Goal: Task Accomplishment & Management: Use online tool/utility

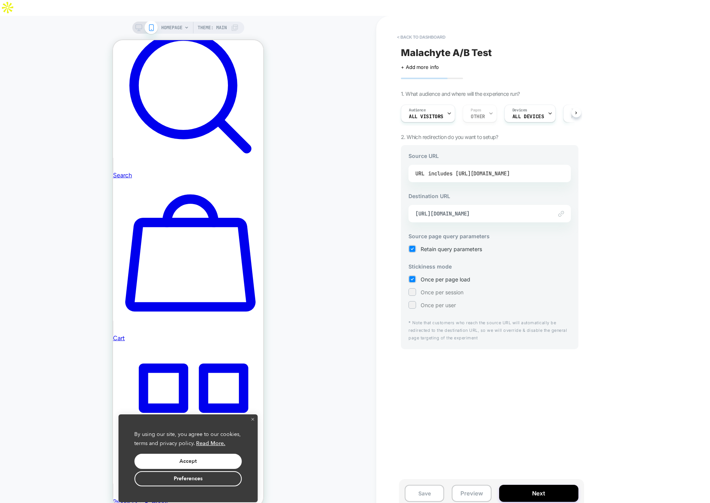
click at [491, 168] on div "includes [URL][DOMAIN_NAME]" at bounding box center [468, 173] width 81 height 11
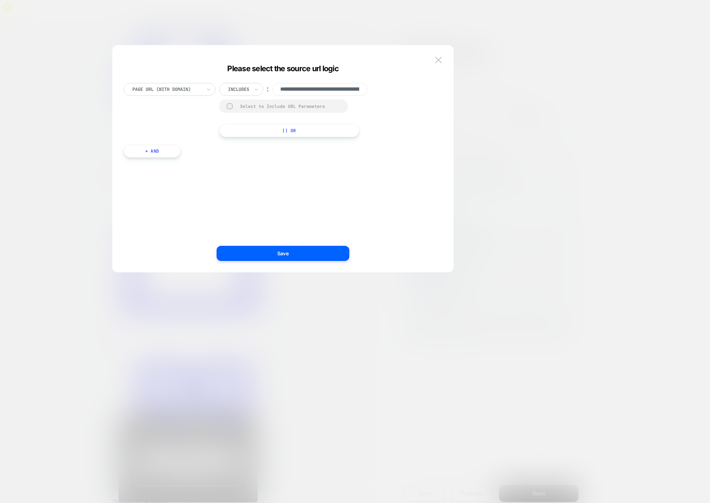
scroll to position [0, 87]
click at [437, 58] on img at bounding box center [438, 60] width 7 height 6
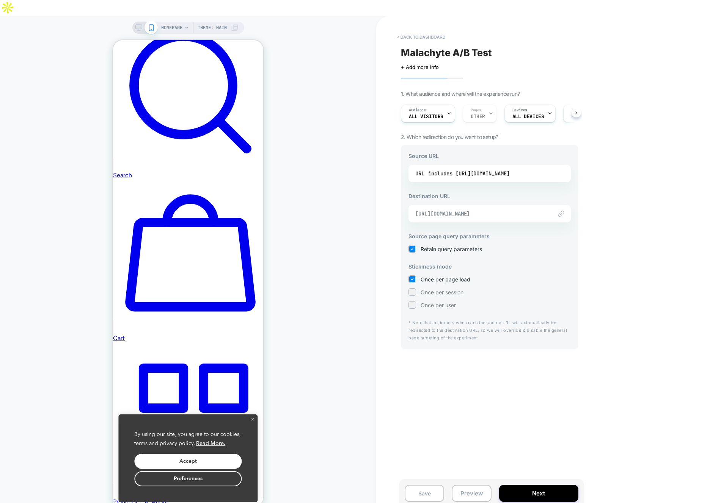
click at [458, 210] on span "[URL][DOMAIN_NAME]" at bounding box center [480, 213] width 130 height 7
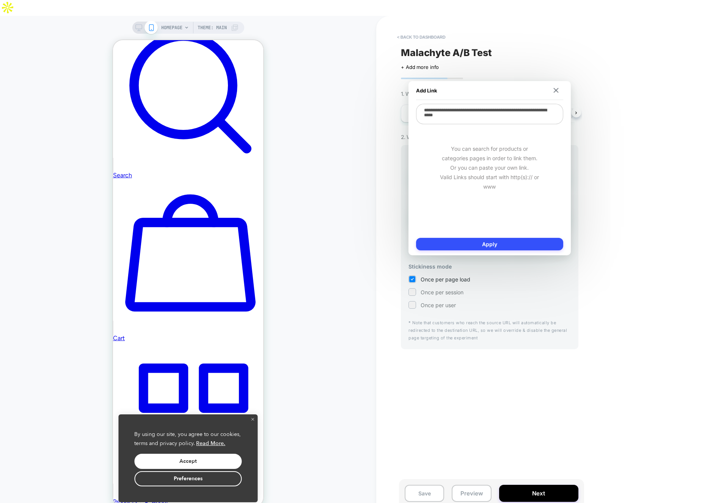
click at [558, 96] on div "Add Link" at bounding box center [489, 90] width 147 height 19
click at [559, 85] on div "Add Link" at bounding box center [489, 90] width 147 height 19
click at [610, 100] on div "< back to dashboard Malachyte A/B Test Click to edit experience details + Add m…" at bounding box center [543, 267] width 334 height 503
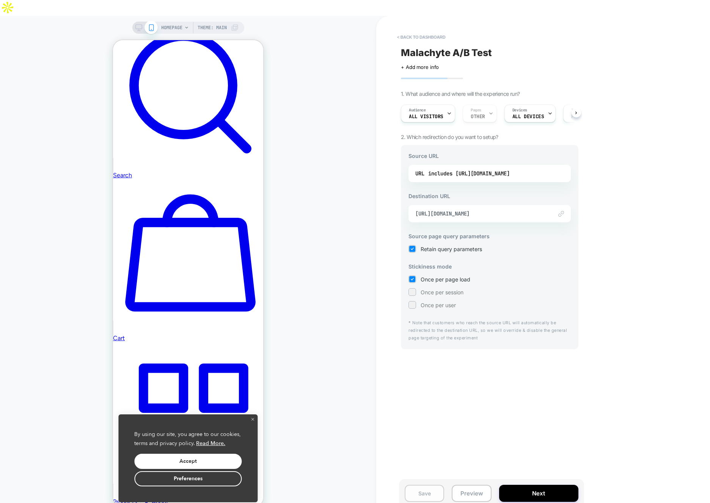
click at [424, 485] on button "Save" at bounding box center [423, 493] width 39 height 17
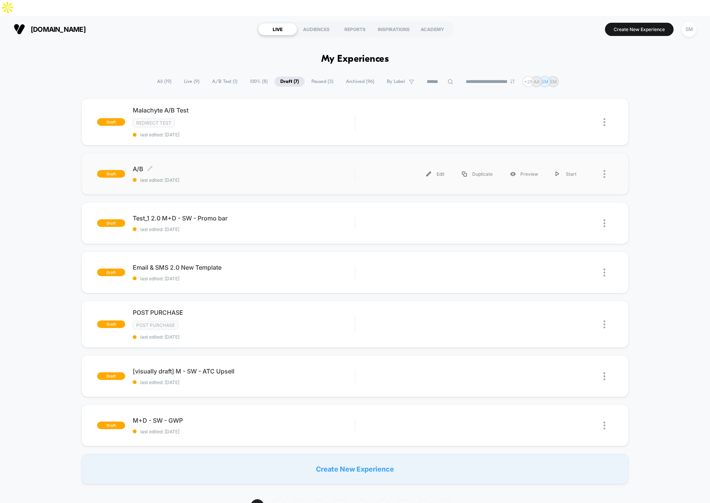
click at [250, 177] on span "last edited: 10/6/2025" at bounding box center [244, 180] width 222 height 6
click at [432, 114] on div "Edit" at bounding box center [435, 122] width 36 height 17
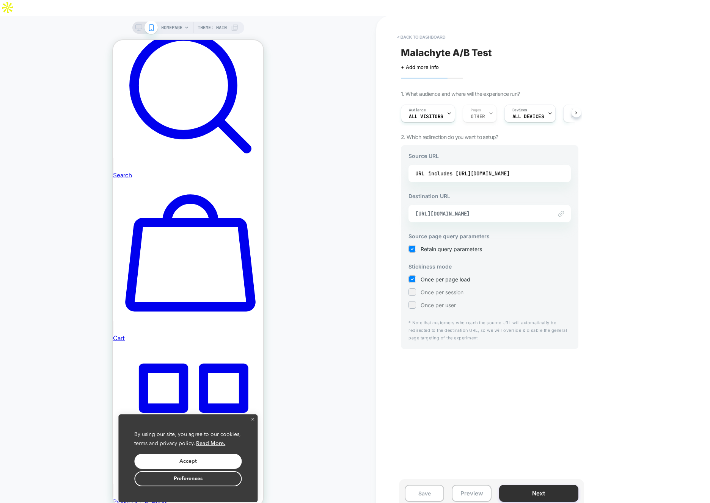
click at [544, 485] on button "Next" at bounding box center [538, 493] width 79 height 17
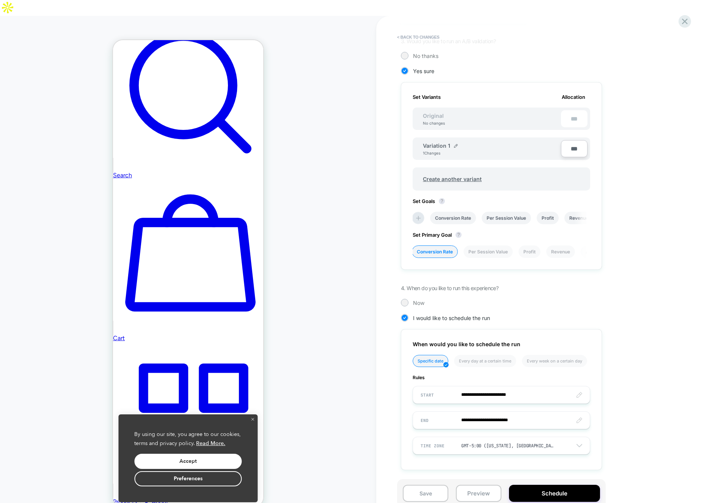
scroll to position [172, 0]
click at [402, 290] on div "**********" at bounding box center [539, 199] width 277 height 563
click at [404, 299] on div at bounding box center [404, 302] width 6 height 6
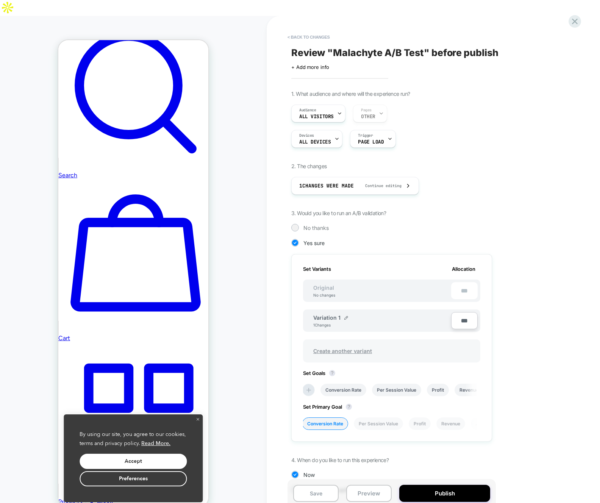
scroll to position [24, 0]
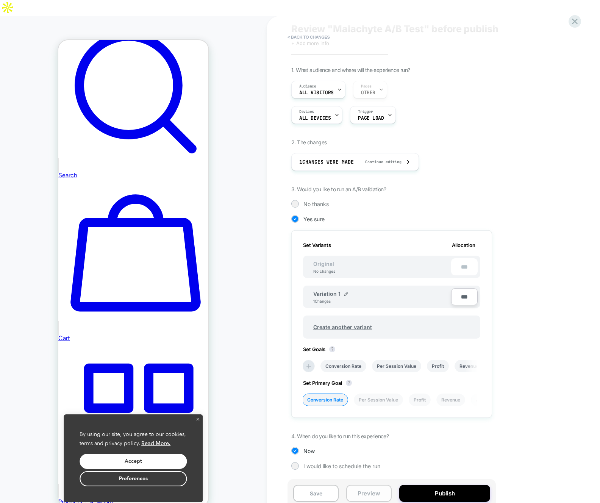
click at [380, 485] on button "Preview" at bounding box center [368, 493] width 45 height 17
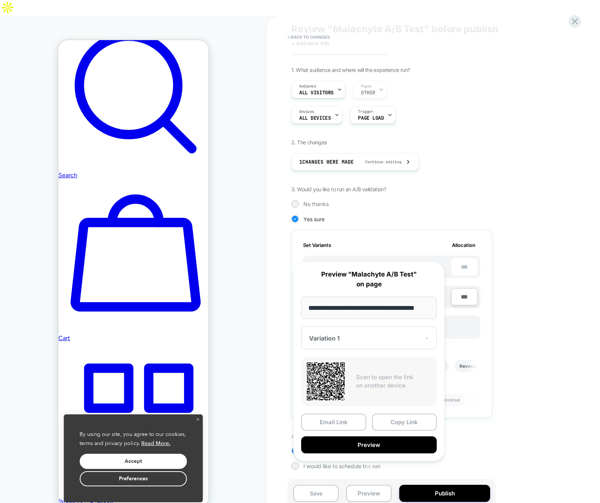
scroll to position [0, 0]
click at [501, 438] on div "1. What audience and where will the experience run? Audience All Visitors Pages…" at bounding box center [429, 274] width 277 height 415
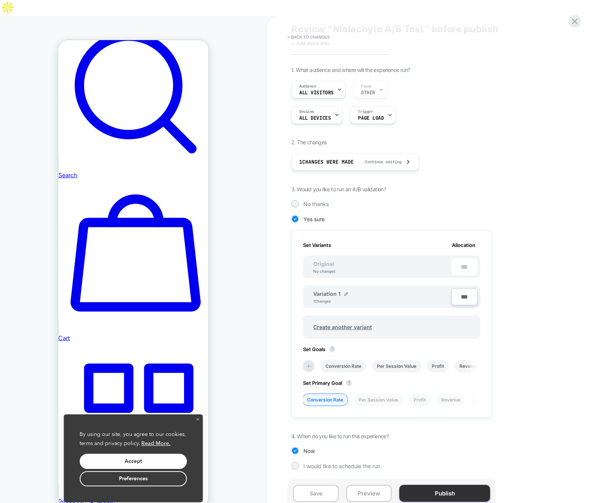
click at [439, 485] on button "Publish" at bounding box center [445, 493] width 91 height 17
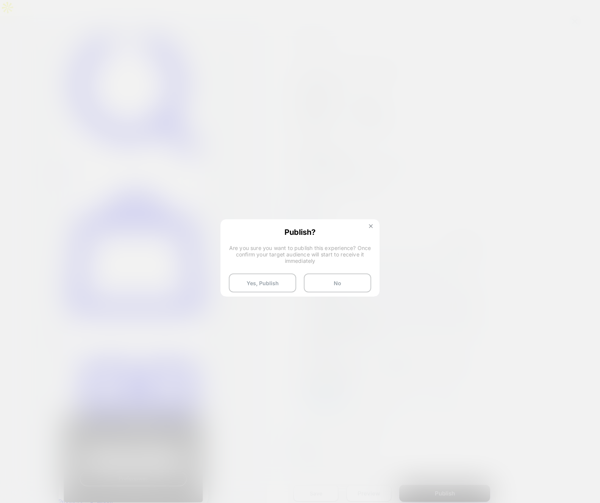
click at [370, 226] on img at bounding box center [371, 226] width 4 height 4
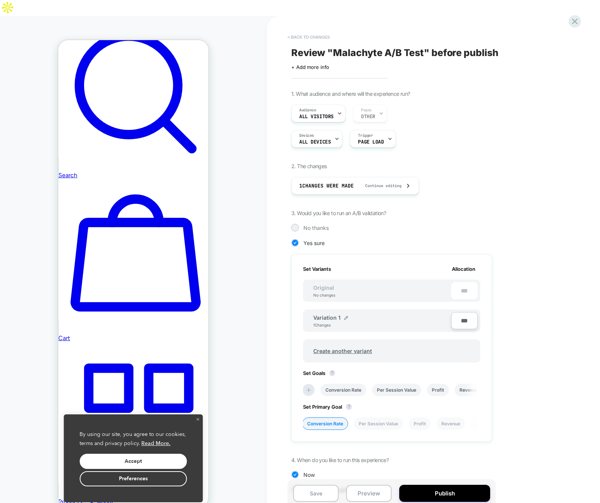
click at [311, 31] on button "< Back to changes" at bounding box center [309, 37] width 50 height 12
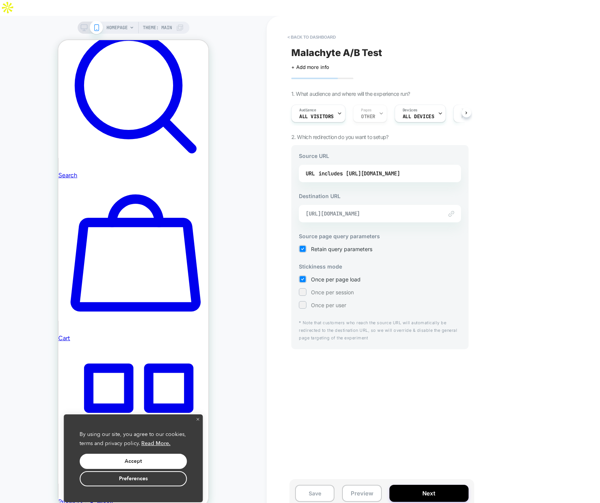
click at [367, 210] on span "https://www.julep.com/?_ab=0&_fd=0&_sc=1&preview_theme_id=169602973719" at bounding box center [371, 213] width 130 height 7
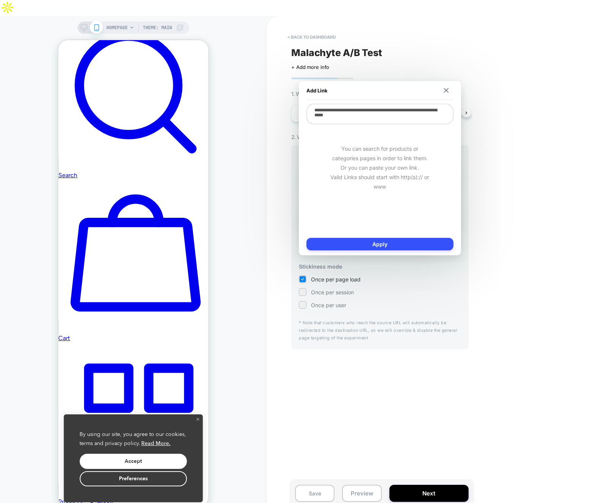
click at [506, 176] on div "< back to dashboard Malachyte A/B Test Click to edit experience details + Add m…" at bounding box center [434, 267] width 334 height 503
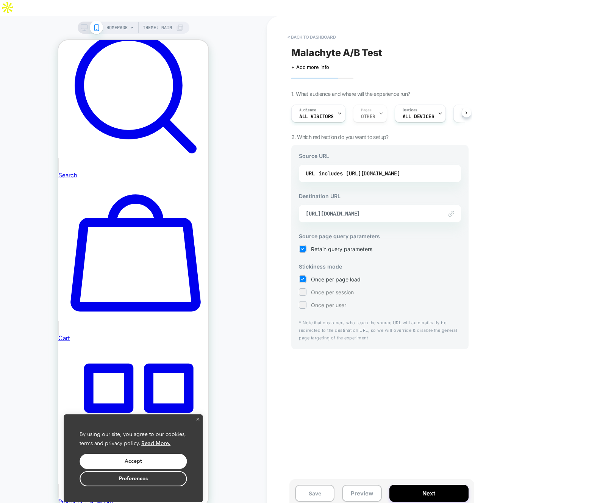
click at [371, 165] on div "URL includes https://www.julep.com/?preview_theme_id=166953123863" at bounding box center [380, 173] width 162 height 17
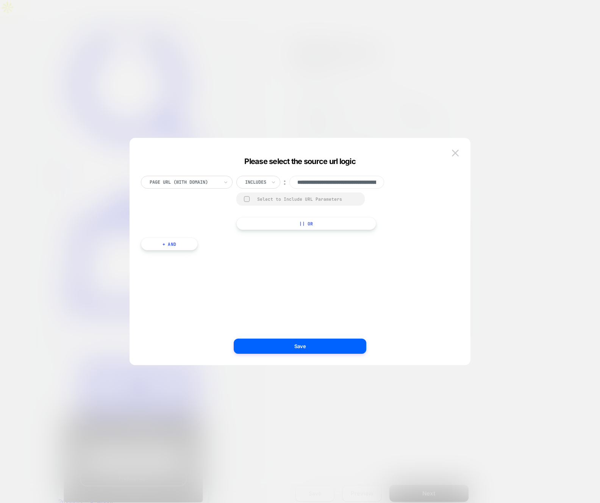
scroll to position [0, 87]
click at [336, 179] on input "**********" at bounding box center [337, 182] width 95 height 13
click at [522, 165] on div at bounding box center [300, 251] width 600 height 503
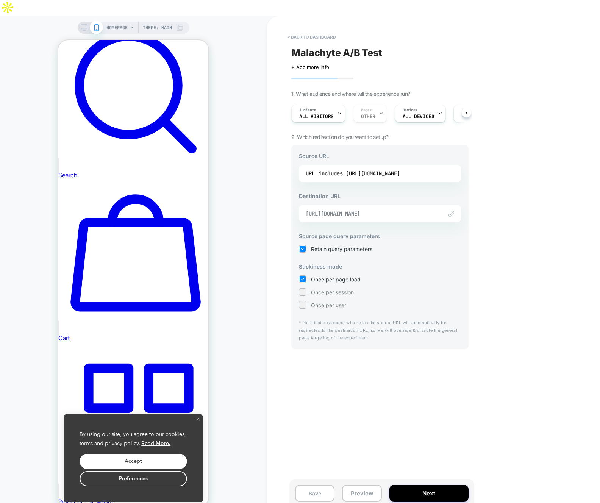
click at [380, 210] on span "https://www.julep.com/?_ab=0&_fd=0&_sc=1&preview_theme_id=169602973719" at bounding box center [371, 213] width 130 height 7
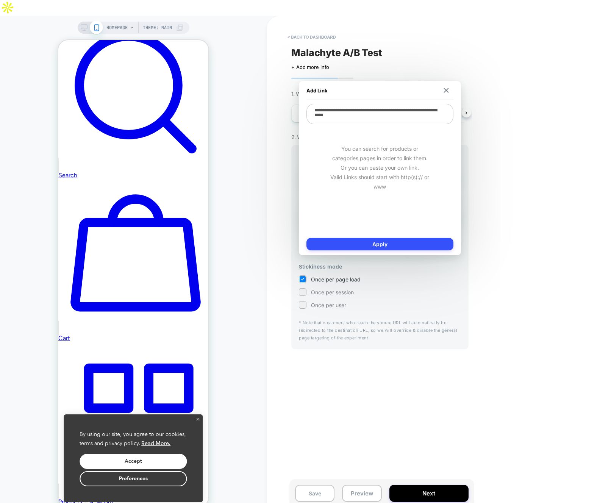
click at [515, 179] on div "< back to dashboard Malachyte A/B Test Click to edit experience details + Add m…" at bounding box center [434, 267] width 334 height 503
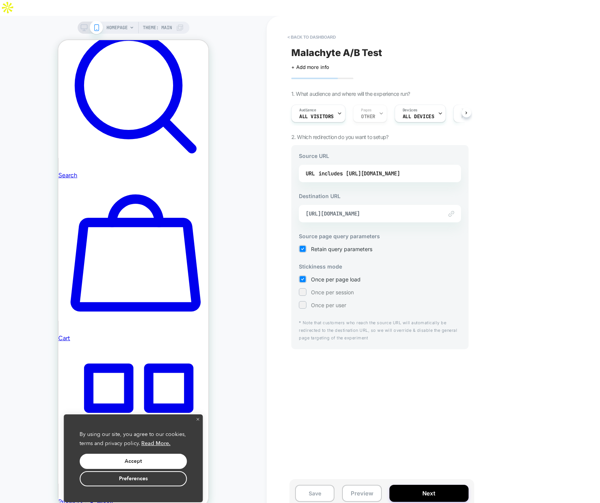
click at [411, 480] on div "Save Preview Next" at bounding box center [382, 494] width 185 height 28
click at [411, 485] on button "Next" at bounding box center [429, 493] width 79 height 17
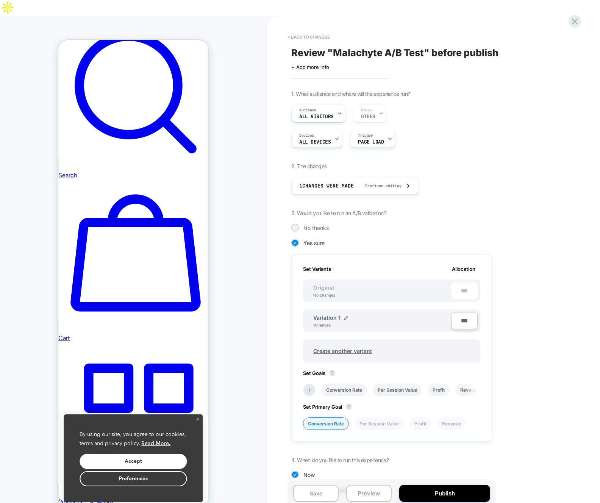
scroll to position [0, 1]
click at [447, 485] on button "Publish" at bounding box center [445, 493] width 91 height 17
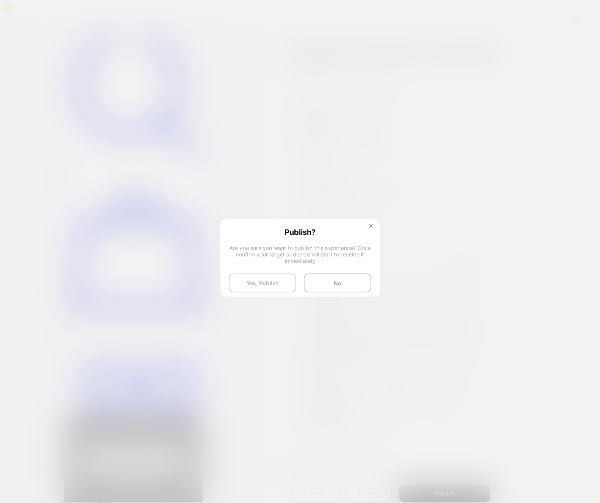
click at [255, 282] on button "Yes, Publish" at bounding box center [262, 283] width 67 height 19
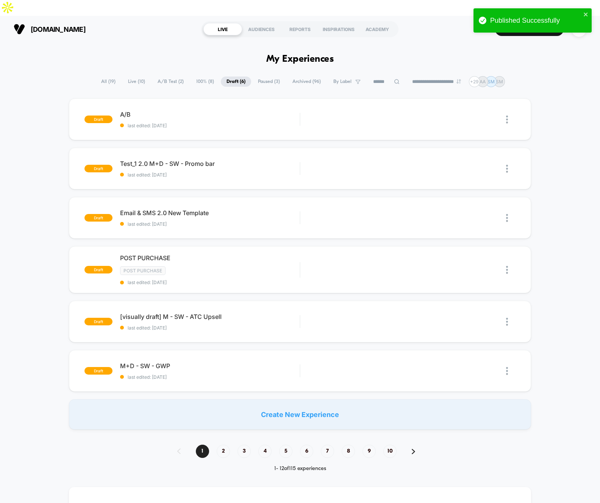
click at [139, 77] on span "Live ( 10 )" at bounding box center [136, 82] width 28 height 10
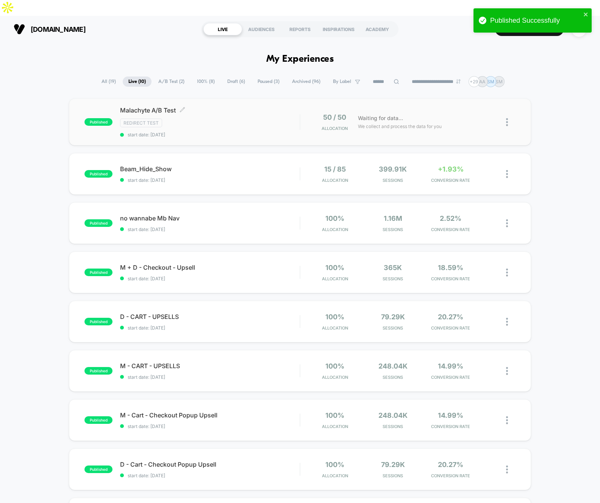
click at [185, 119] on div "Redirect Test" at bounding box center [210, 123] width 180 height 9
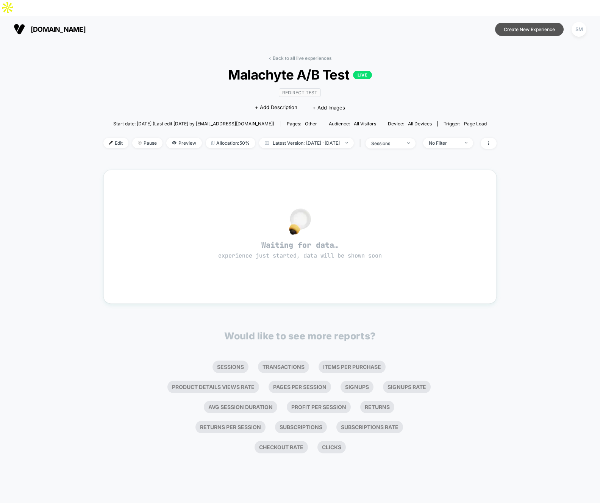
click at [516, 23] on button "Create New Experience" at bounding box center [529, 29] width 69 height 13
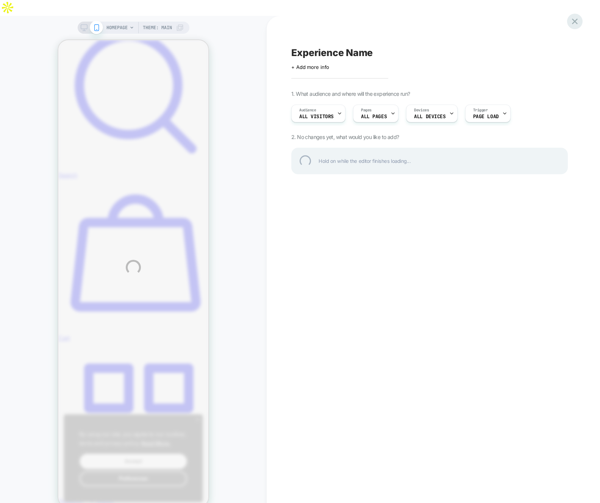
click at [572, 24] on div at bounding box center [575, 22] width 16 height 16
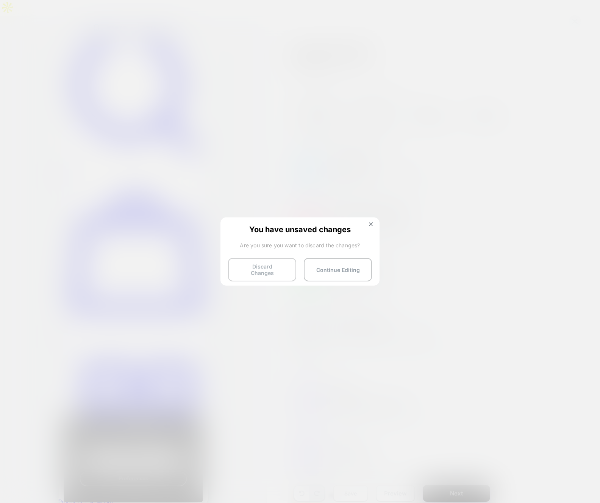
click at [282, 265] on button "Discard Changes" at bounding box center [262, 270] width 68 height 24
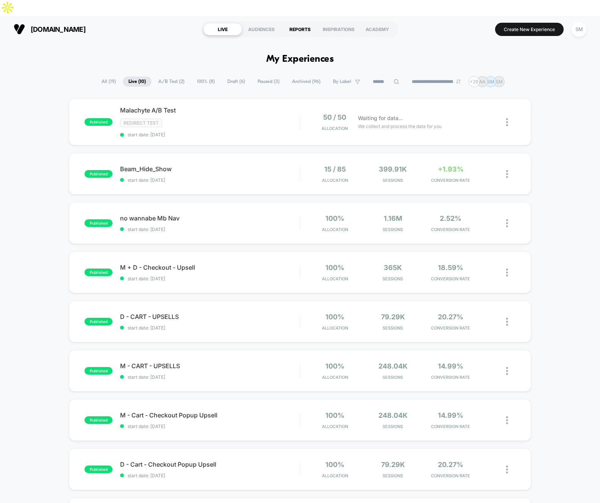
click at [286, 23] on div "REPORTS" at bounding box center [300, 29] width 39 height 12
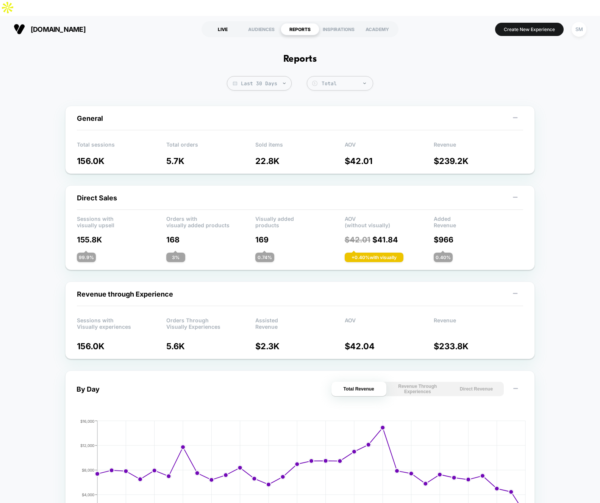
click at [229, 23] on div "LIVE" at bounding box center [223, 29] width 39 height 12
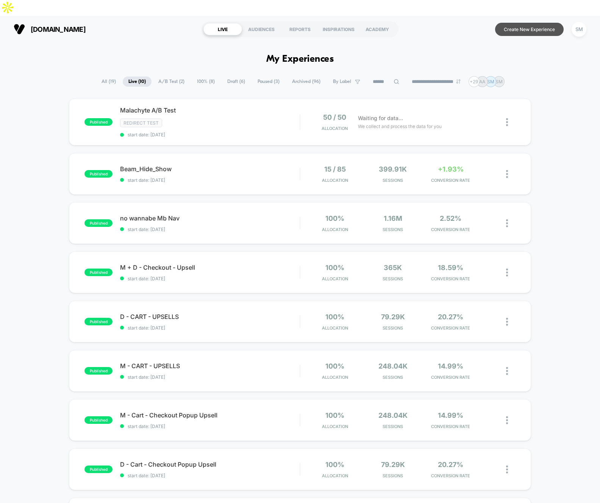
click at [536, 23] on button "Create New Experience" at bounding box center [529, 29] width 69 height 13
click at [220, 132] on span "start date: 10/8/2025" at bounding box center [210, 135] width 180 height 6
click at [170, 77] on span "A/B Test ( 2 )" at bounding box center [172, 82] width 38 height 10
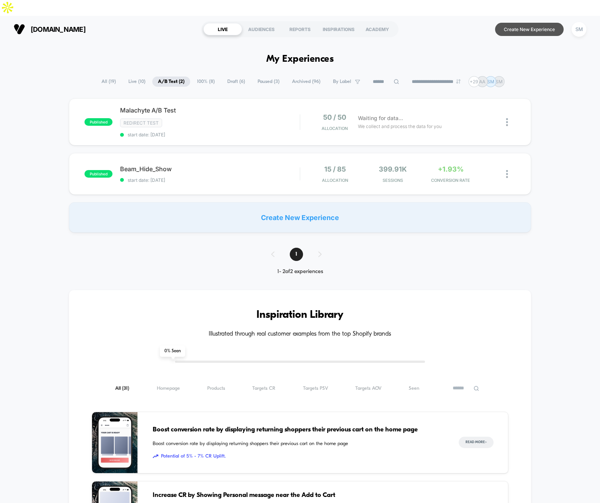
click at [515, 23] on button "Create New Experience" at bounding box center [529, 29] width 69 height 13
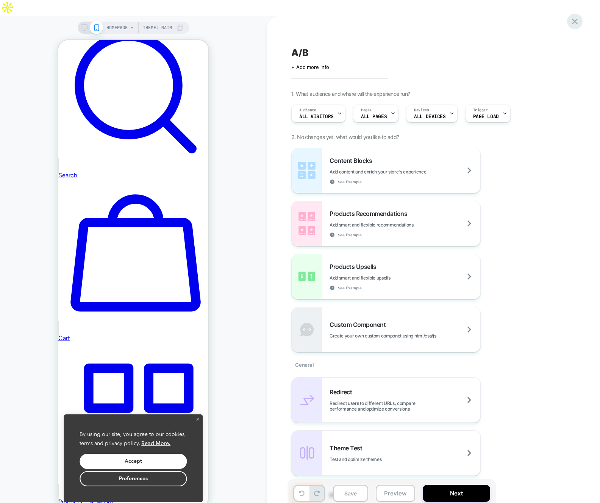
click at [578, 17] on icon at bounding box center [575, 21] width 10 height 10
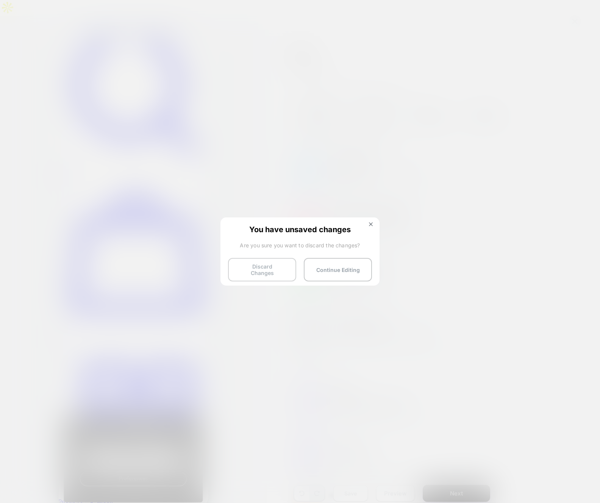
click at [274, 269] on button "Discard Changes" at bounding box center [262, 270] width 68 height 24
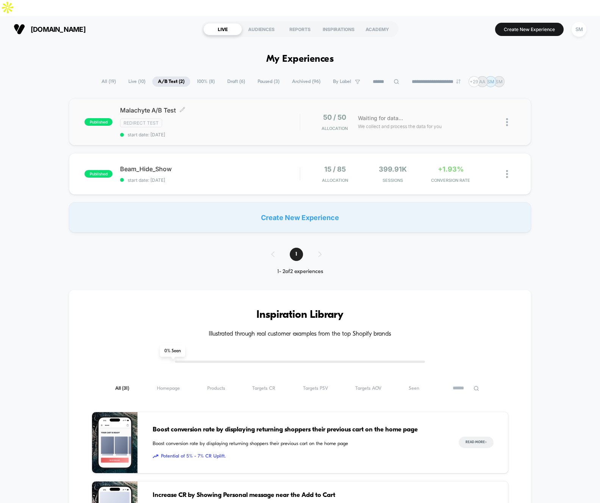
click at [220, 112] on div "Malachyte A/B Test Click to edit experience details Click to edit experience de…" at bounding box center [210, 122] width 180 height 31
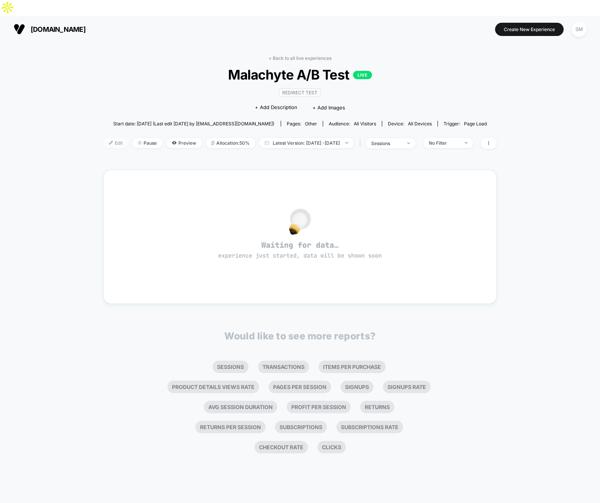
click at [103, 138] on span "Edit" at bounding box center [115, 143] width 25 height 10
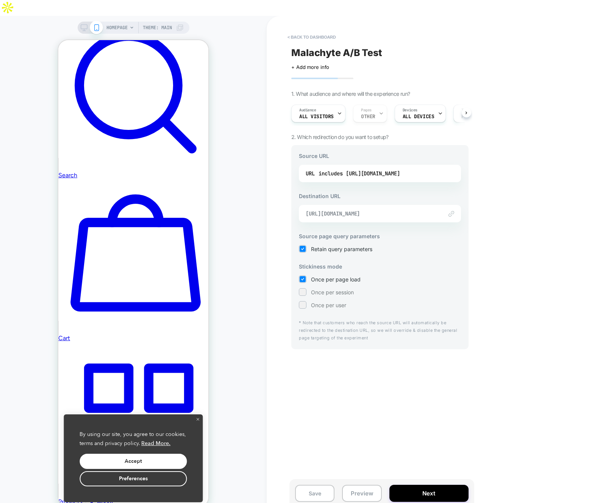
click at [378, 210] on span "https://www.julep.com/?_ab=0&_fd=0&_sc=1&preview_theme_id=169602973719" at bounding box center [371, 213] width 130 height 7
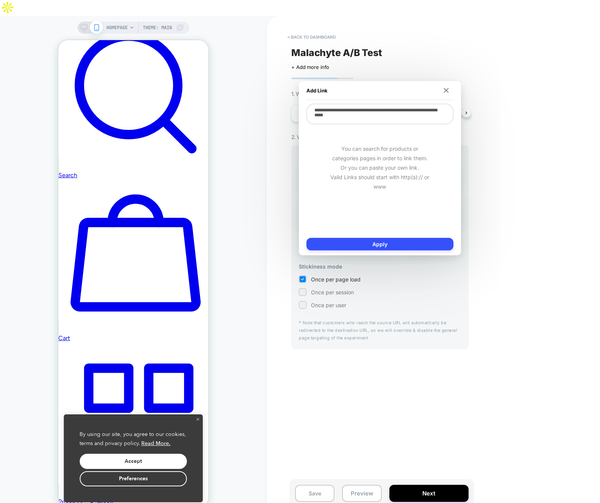
click at [523, 163] on div "< back to dashboard Malachyte A/B Test Click to edit experience details + Add m…" at bounding box center [434, 267] width 334 height 503
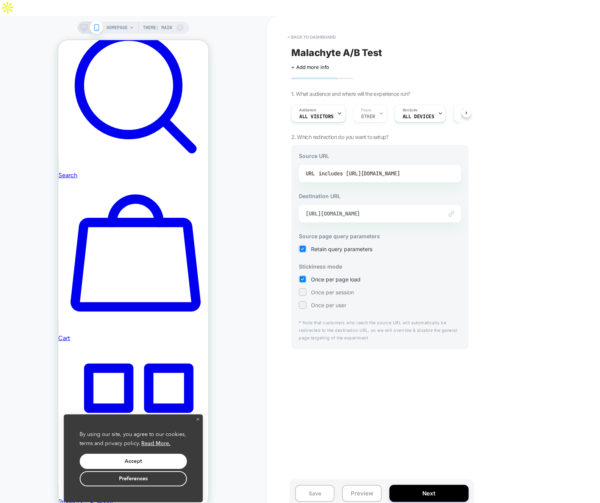
click at [400, 168] on div "includes https://www.julep.com/?preview_theme_id=166953123863" at bounding box center [359, 173] width 81 height 11
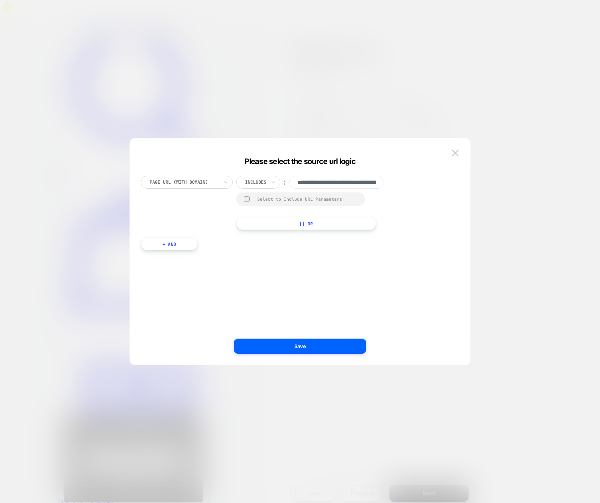
scroll to position [0, 87]
click at [357, 177] on input "**********" at bounding box center [337, 182] width 95 height 13
click at [453, 156] on img at bounding box center [455, 153] width 7 height 6
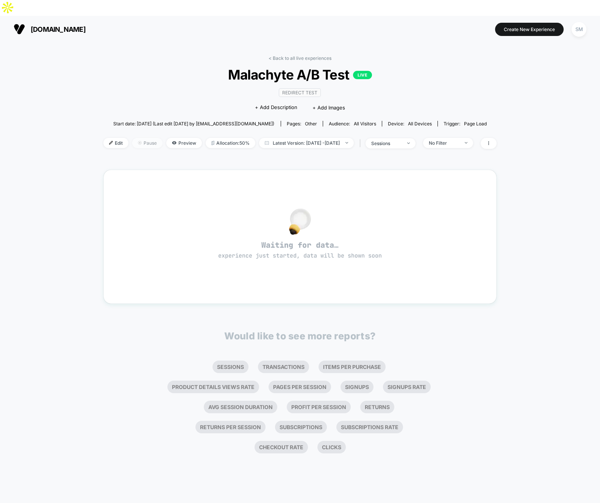
click at [138, 141] on img at bounding box center [140, 143] width 4 height 4
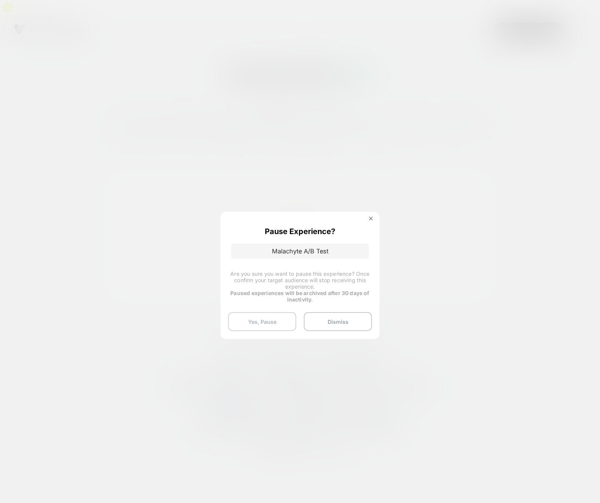
click at [281, 323] on button "Yes, Pause" at bounding box center [262, 321] width 68 height 19
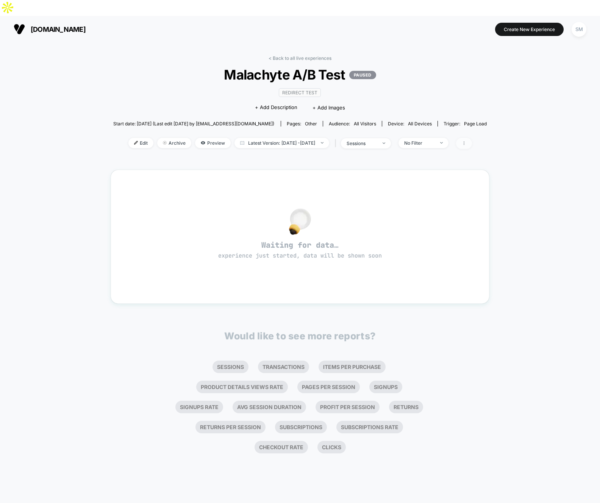
click at [469, 138] on span at bounding box center [464, 143] width 16 height 11
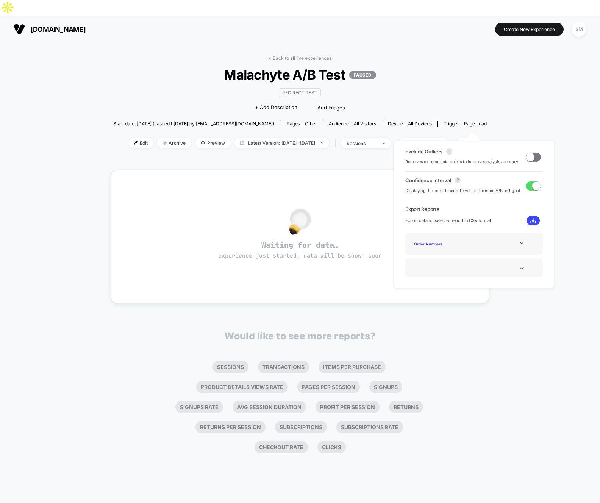
click at [491, 51] on div "< Back to all live experiences Malachyte A/B Test PAUSED Redirect Test Click to…" at bounding box center [300, 280] width 600 height 477
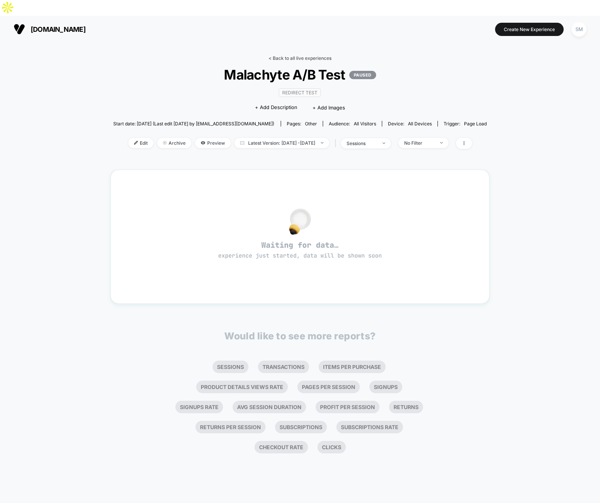
click at [296, 55] on link "< Back to all live experiences" at bounding box center [300, 58] width 63 height 6
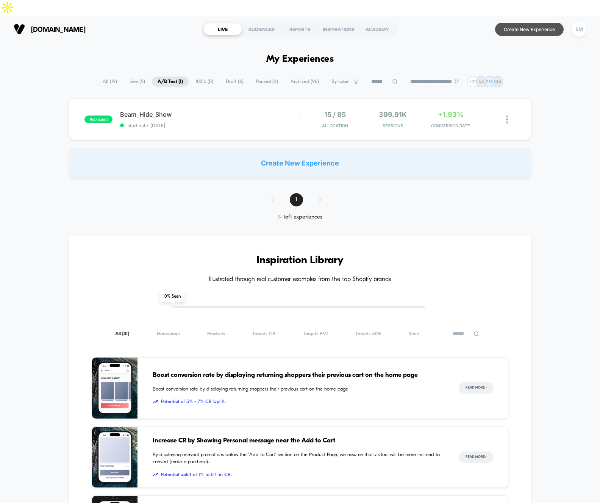
click at [513, 23] on button "Create New Experience" at bounding box center [529, 29] width 69 height 13
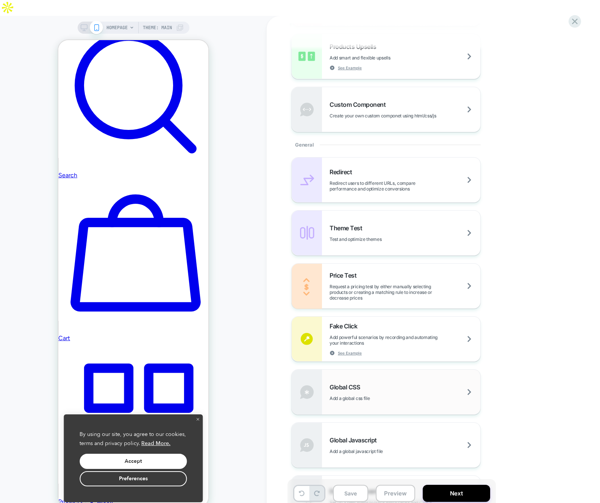
scroll to position [215, 0]
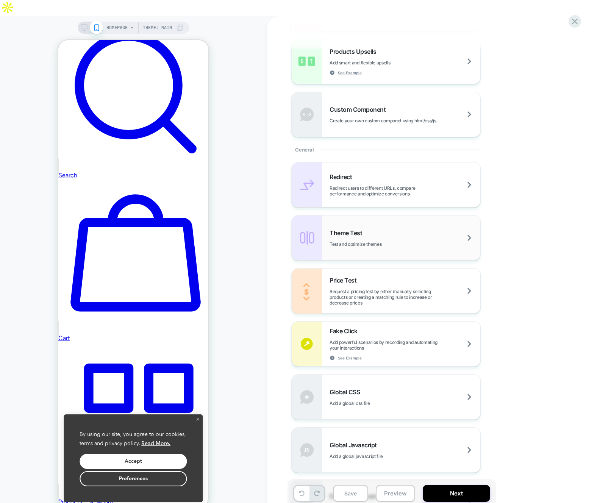
click at [365, 229] on div "Theme Test Test and optimize themes" at bounding box center [405, 238] width 151 height 18
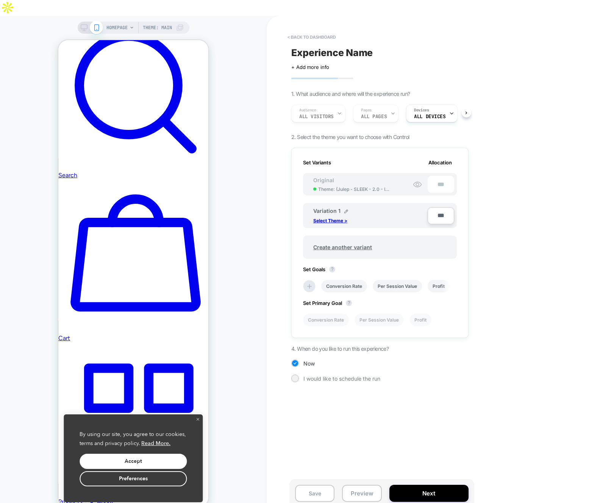
scroll to position [0, 1]
click at [362, 186] on span "Theme: ( Julep - SLEEK - 2.0 - ICEE Social 09-11-25 )" at bounding box center [354, 189] width 72 height 6
click at [349, 177] on div "Original Theme: ( Julep - SLEEK - 2.0 - ICEE Social 09-11-25 )" at bounding box center [352, 184] width 92 height 15
click at [337, 218] on p "Select Theme >" at bounding box center [330, 221] width 34 height 6
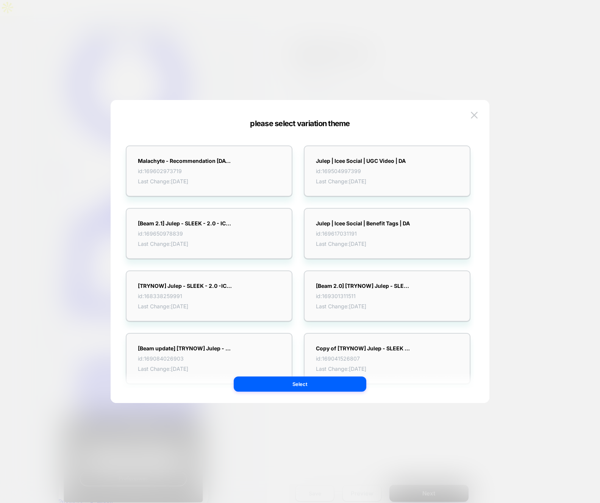
click at [549, 182] on div at bounding box center [300, 251] width 600 height 503
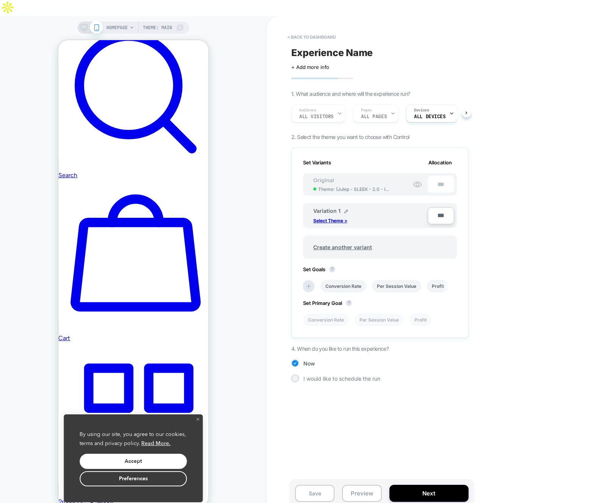
click at [364, 177] on div "Original Theme: ( Julep - SLEEK - 2.0 - ICEE Social 09-11-25 )" at bounding box center [352, 184] width 92 height 15
click at [345, 186] on span "Theme: ( Julep - SLEEK - 2.0 - ICEE Social 09-11-25 )" at bounding box center [354, 189] width 72 height 6
click at [419, 183] on circle at bounding box center [417, 184] width 3 height 3
click at [400, 173] on div "Original Theme: ( Julep - SLEEK - 2.0 - ICEE Social 09-11-25 ) ***" at bounding box center [380, 184] width 154 height 22
click at [370, 177] on div "Original Theme: ( Julep - SLEEK - 2.0 - ICEE Social 09-11-25 )" at bounding box center [352, 184] width 92 height 15
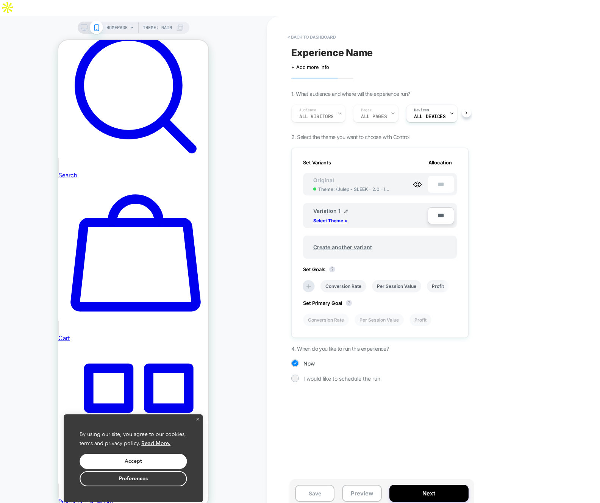
click at [365, 186] on span "Theme: ( Julep - SLEEK - 2.0 - ICEE Social 09-11-25 )" at bounding box center [354, 189] width 72 height 6
click at [357, 186] on span "Theme: ( Julep - SLEEK - 2.0 - ICEE Social 09-11-25 )" at bounding box center [354, 189] width 72 height 6
click at [338, 218] on p "Select Theme >" at bounding box center [330, 221] width 34 height 6
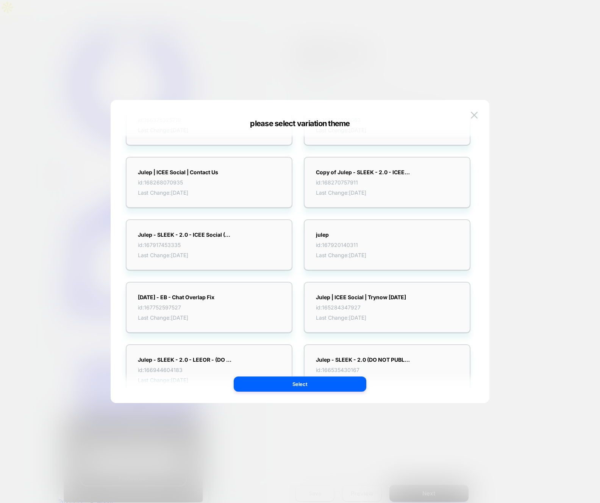
scroll to position [0, 0]
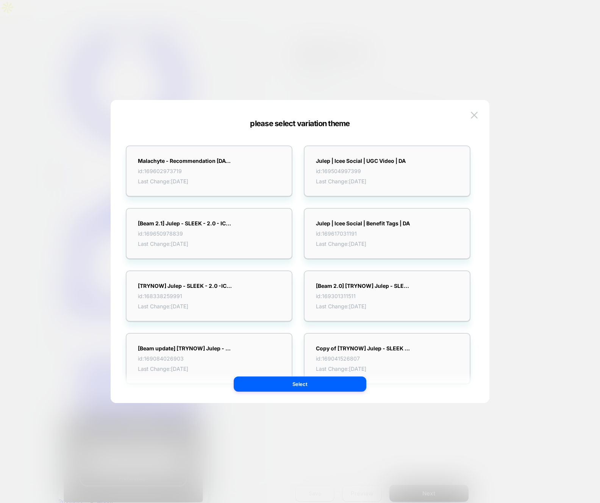
click at [583, 72] on div at bounding box center [300, 251] width 600 height 503
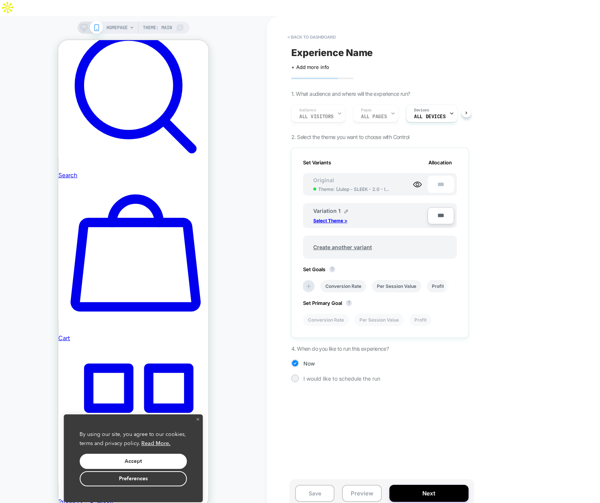
click at [396, 177] on div "Original Theme: ( Julep - SLEEK - 2.0 - ICEE Social 09-11-25 )" at bounding box center [352, 184] width 92 height 15
click at [418, 182] on icon at bounding box center [418, 184] width 8 height 5
click at [416, 180] on icon at bounding box center [417, 184] width 9 height 9
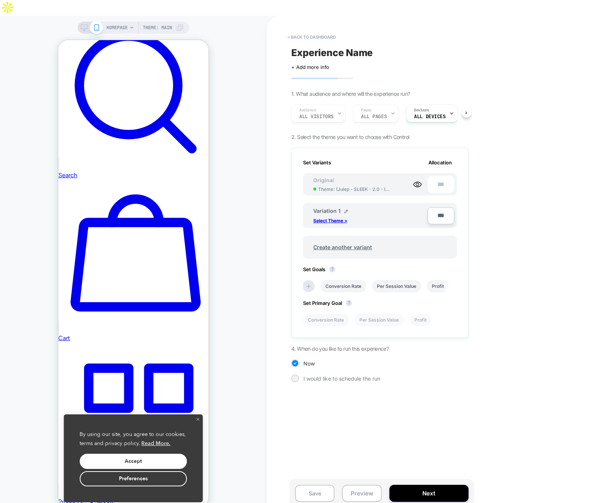
click at [437, 176] on div "***" at bounding box center [433, 184] width 41 height 17
click at [334, 218] on p "Select Theme >" at bounding box center [330, 221] width 34 height 6
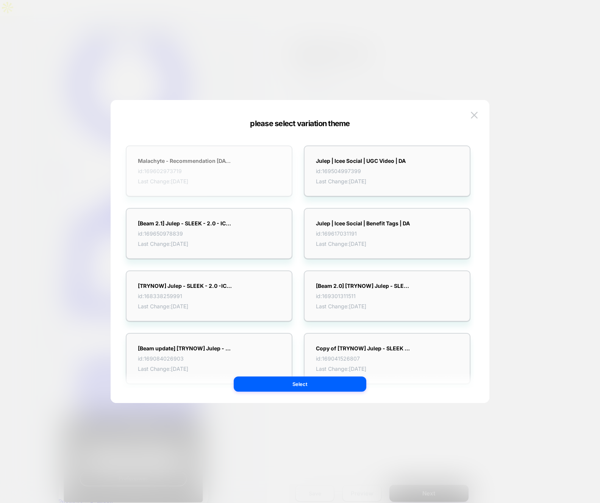
click at [221, 193] on div "Malachyte - Recommendation 09-24-25 id: 169602973719 Last Change: 10/8/2025" at bounding box center [209, 171] width 167 height 51
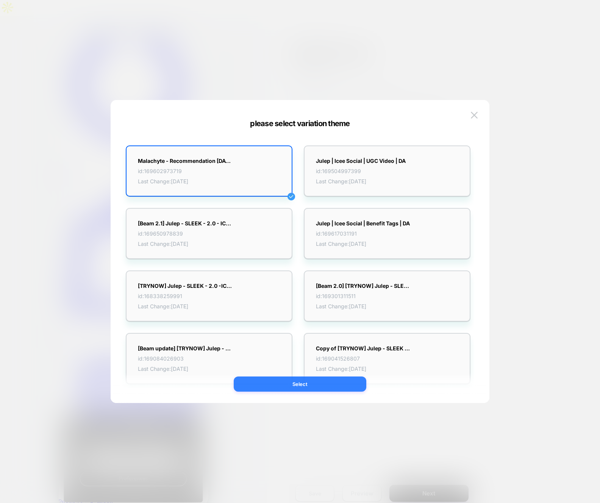
click at [329, 386] on button "Select" at bounding box center [300, 384] width 133 height 15
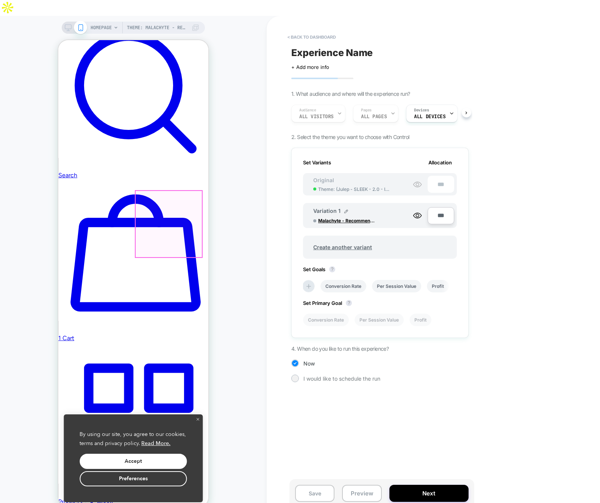
click at [364, 485] on button "Preview" at bounding box center [361, 493] width 39 height 17
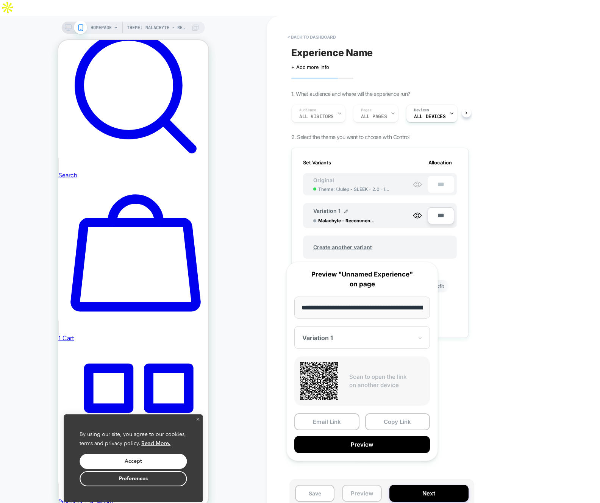
scroll to position [0, 55]
click at [364, 335] on div at bounding box center [357, 339] width 111 height 8
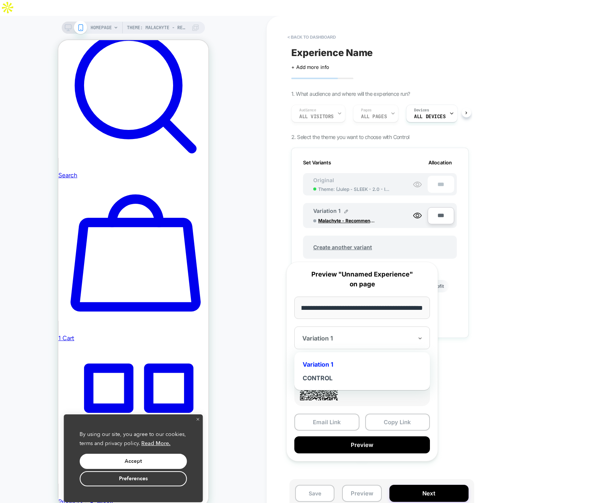
scroll to position [0, 0]
click at [326, 378] on div "CONTROL" at bounding box center [362, 378] width 128 height 14
click at [381, 309] on input "**********" at bounding box center [363, 308] width 136 height 22
click at [391, 306] on input "**********" at bounding box center [363, 308] width 136 height 22
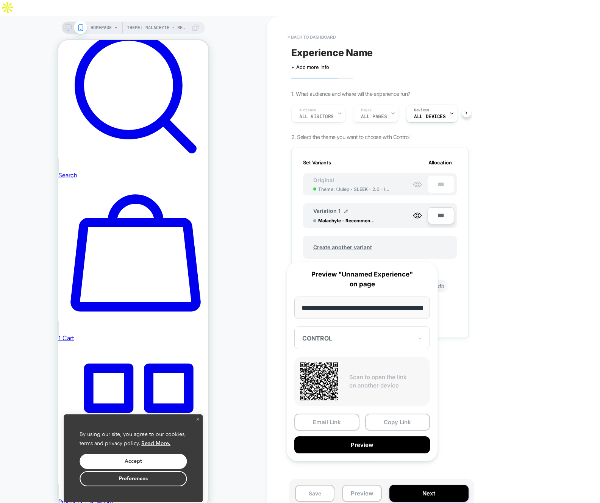
click at [370, 343] on div "CONTROL" at bounding box center [363, 338] width 136 height 23
click at [329, 364] on div "Variation 1" at bounding box center [362, 365] width 128 height 14
click at [393, 310] on input "**********" at bounding box center [363, 308] width 136 height 22
click at [342, 339] on div at bounding box center [357, 339] width 111 height 8
click at [388, 305] on input "**********" at bounding box center [363, 308] width 136 height 22
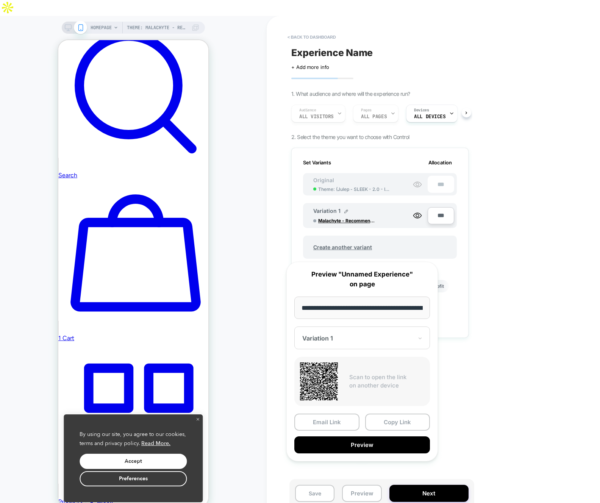
click at [388, 305] on input "**********" at bounding box center [363, 308] width 136 height 22
click at [318, 306] on input "**********" at bounding box center [363, 308] width 136 height 22
click at [345, 210] on img at bounding box center [347, 212] width 4 height 4
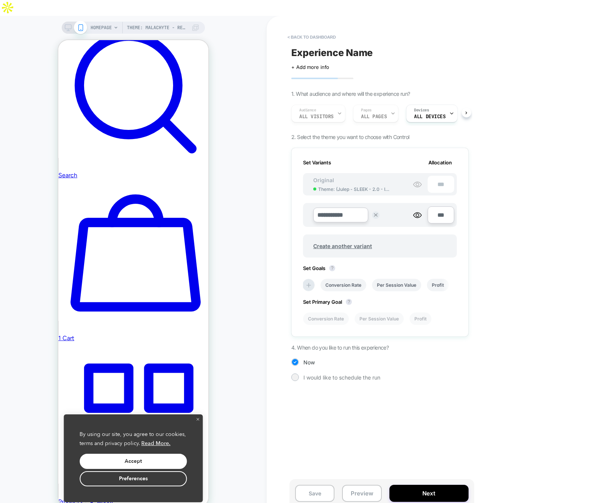
click at [372, 208] on div at bounding box center [376, 215] width 8 height 15
click at [368, 208] on div "**********" at bounding box center [360, 215] width 95 height 15
click at [373, 212] on button at bounding box center [376, 216] width 8 height 8
click at [417, 203] on div "Variation 1 Malachyte - Recommendation 09-24-25 ***" at bounding box center [380, 215] width 154 height 25
click at [418, 214] on circle at bounding box center [417, 215] width 3 height 3
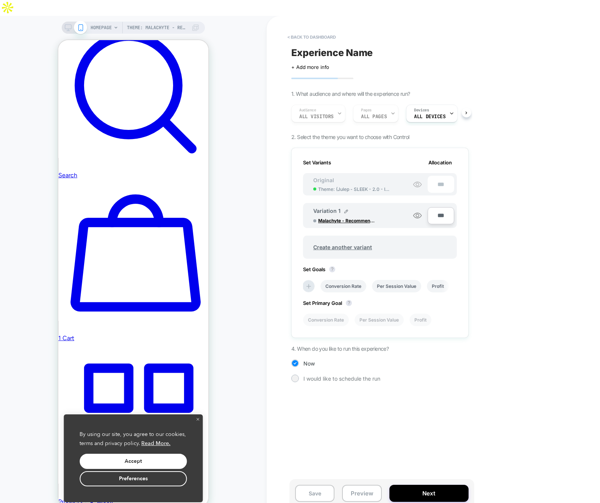
click at [418, 214] on circle at bounding box center [417, 215] width 3 height 3
click at [348, 208] on div "Variation 1 Malachyte - Recommendation 09-24-25" at bounding box center [363, 216] width 100 height 16
click at [345, 210] on img at bounding box center [347, 212] width 4 height 4
click at [377, 213] on img at bounding box center [376, 215] width 4 height 4
click at [359, 218] on span "Malachyte - Recommendation 09-24-25" at bounding box center [346, 221] width 57 height 6
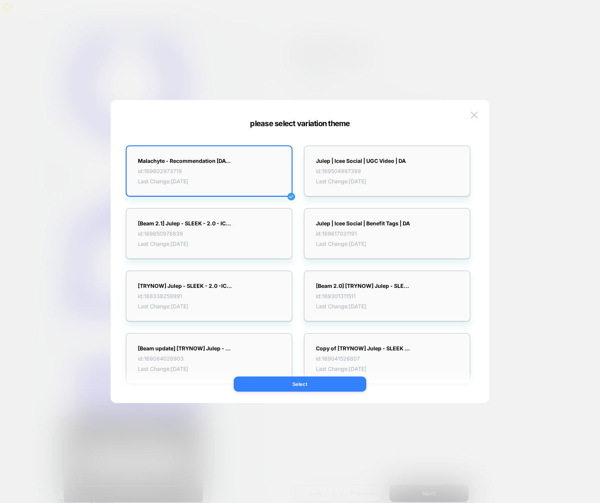
click at [276, 381] on button "Select" at bounding box center [300, 384] width 133 height 15
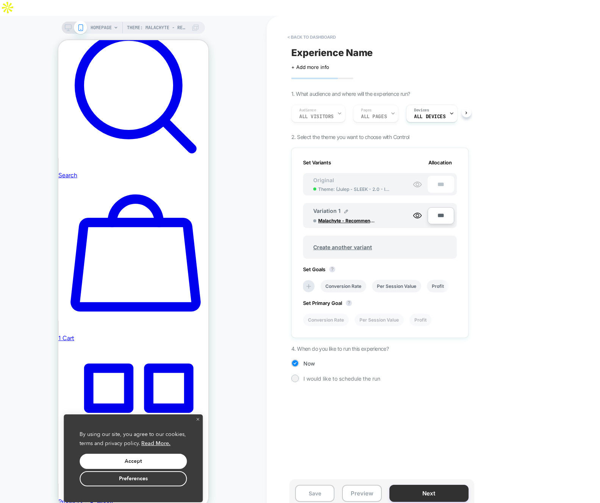
click at [418, 485] on button "Next" at bounding box center [429, 493] width 79 height 17
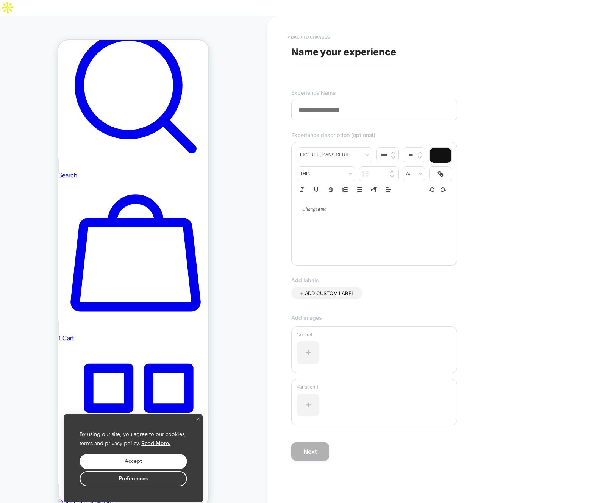
click at [321, 31] on button "< Back to changes" at bounding box center [309, 37] width 50 height 12
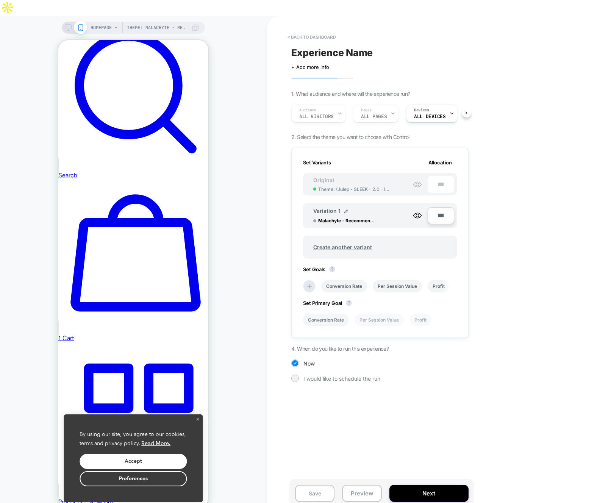
scroll to position [0, 1]
click at [347, 280] on li "Conversion Rate" at bounding box center [344, 286] width 46 height 13
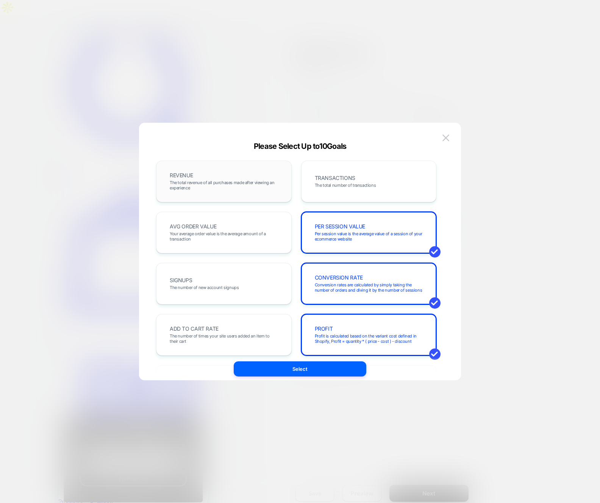
click at [231, 195] on div "REVENUE The total revenue of all purchases made after viewing an experience" at bounding box center [224, 182] width 136 height 42
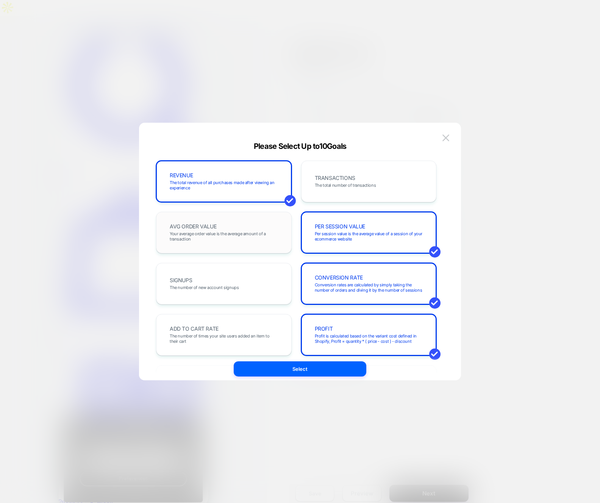
click at [228, 236] on span "Your average order value is the average amount of a transaction" at bounding box center [224, 236] width 108 height 11
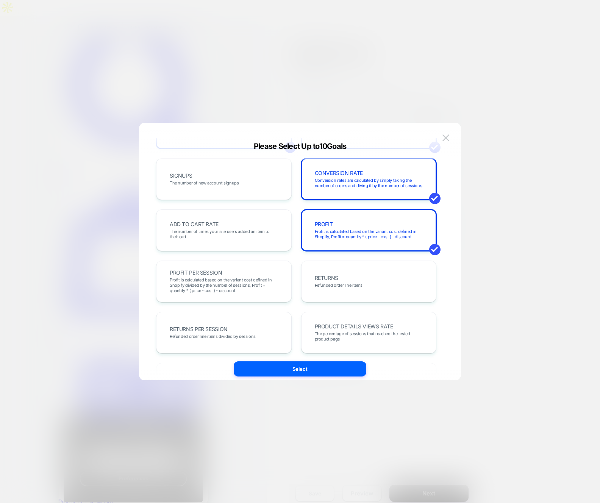
scroll to position [112, 0]
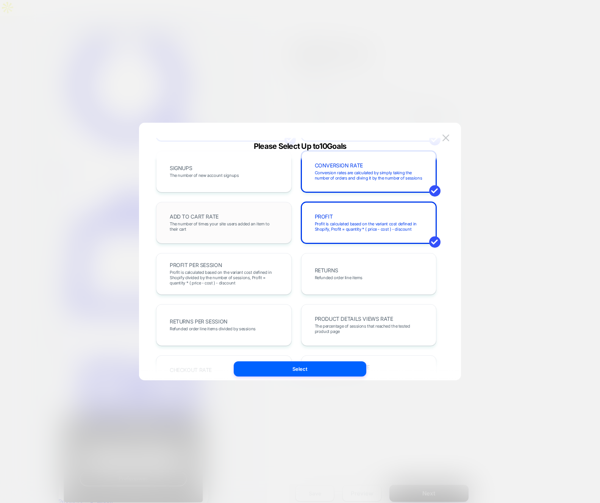
click at [227, 224] on span "The number of times your site users added an item to their cart" at bounding box center [224, 226] width 108 height 11
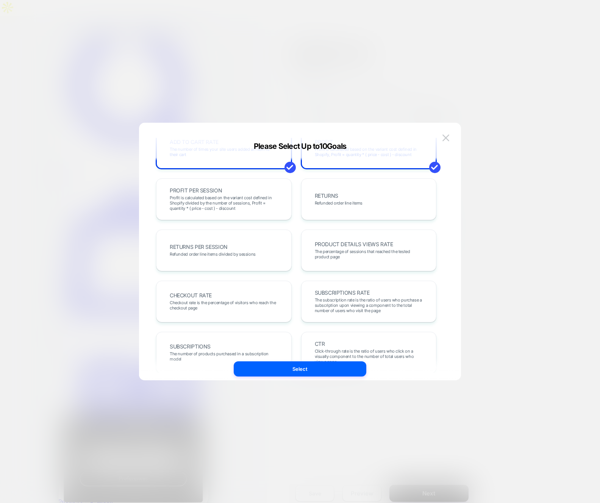
scroll to position [262, 0]
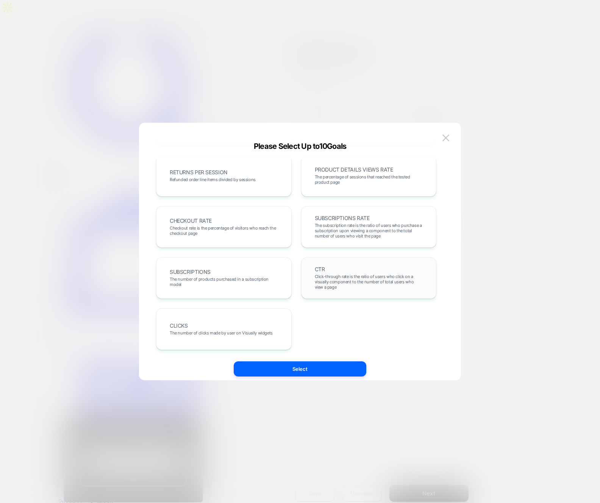
click at [349, 269] on div "CTR Click-through rate is the ratio of users who click on a visually component …" at bounding box center [369, 278] width 120 height 26
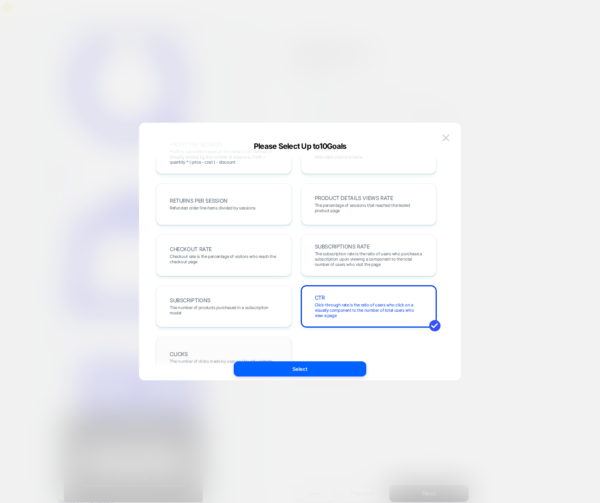
scroll to position [220, 0]
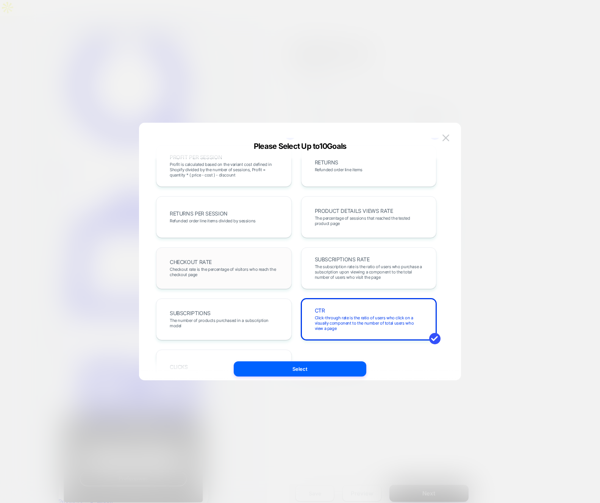
click at [228, 275] on span "Checkout rate is the percentage of visitors who reach the checkout page" at bounding box center [224, 272] width 108 height 11
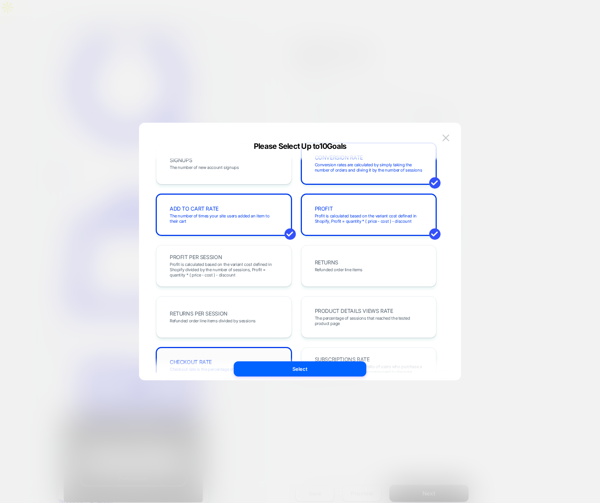
scroll to position [121, 0]
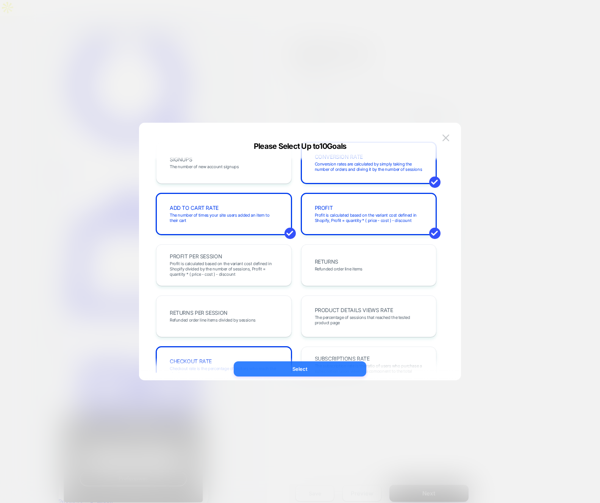
click at [298, 366] on button "Select" at bounding box center [300, 369] width 133 height 15
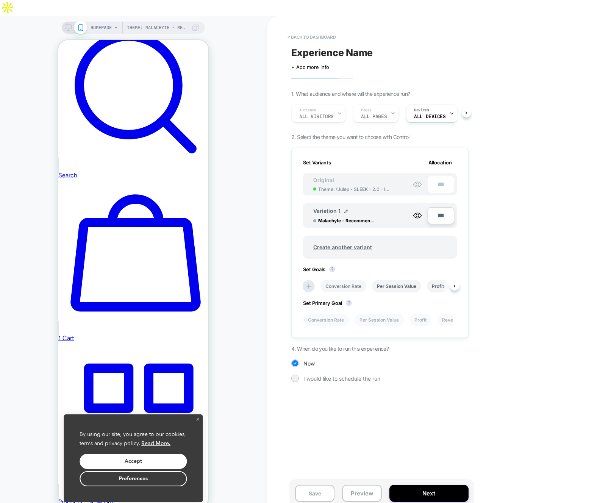
click at [351, 280] on li "Conversion Rate" at bounding box center [344, 286] width 46 height 13
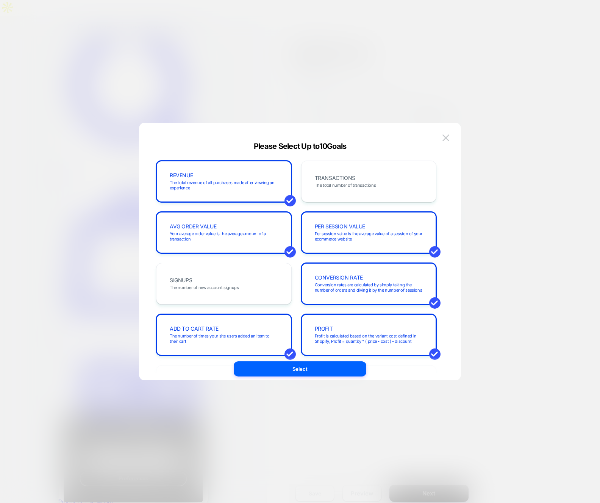
click at [506, 216] on div at bounding box center [300, 251] width 600 height 503
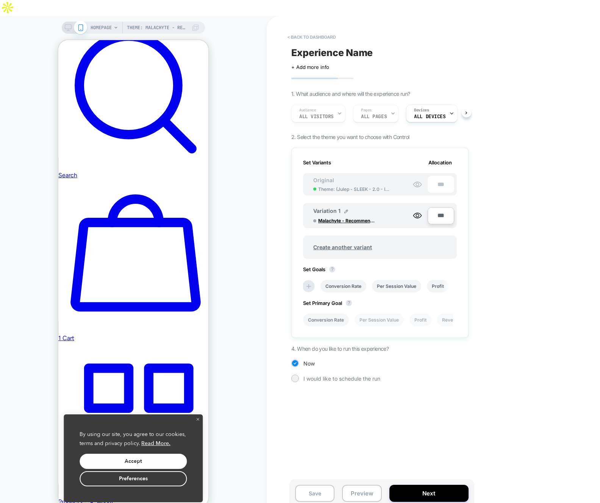
click at [332, 314] on li "Conversion Rate" at bounding box center [326, 320] width 46 height 13
click at [390, 58] on div "Click to edit experience details + Add more info" at bounding box center [344, 64] width 107 height 12
click at [384, 47] on div "Experience Name" at bounding box center [379, 52] width 177 height 11
type textarea "*"
type textarea "**********"
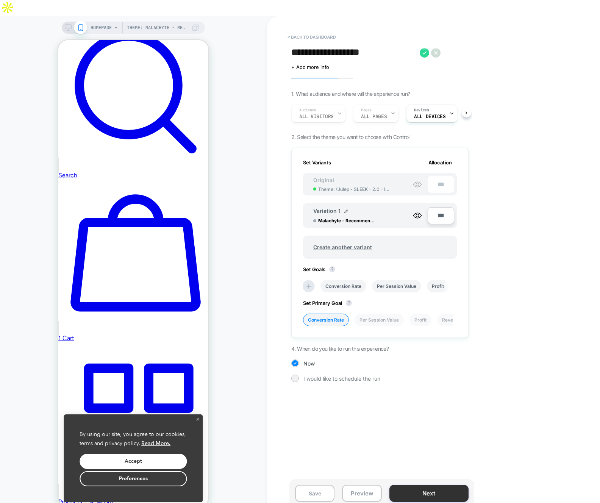
click at [415, 485] on button "Next" at bounding box center [429, 493] width 79 height 17
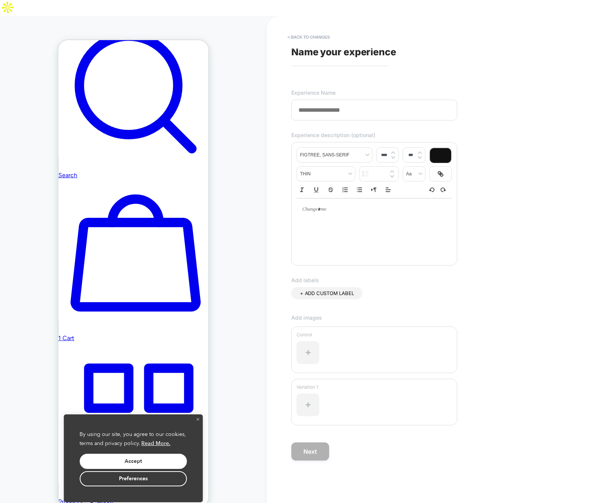
click at [358, 100] on input at bounding box center [374, 110] width 166 height 21
type input "**********"
click at [303, 342] on div at bounding box center [308, 353] width 23 height 23
click at [321, 443] on button "Next" at bounding box center [310, 452] width 38 height 18
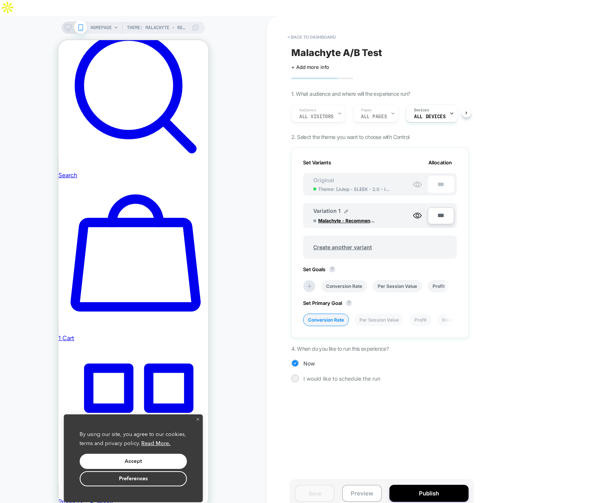
scroll to position [0, 1]
click at [426, 485] on button "Publish" at bounding box center [429, 493] width 79 height 17
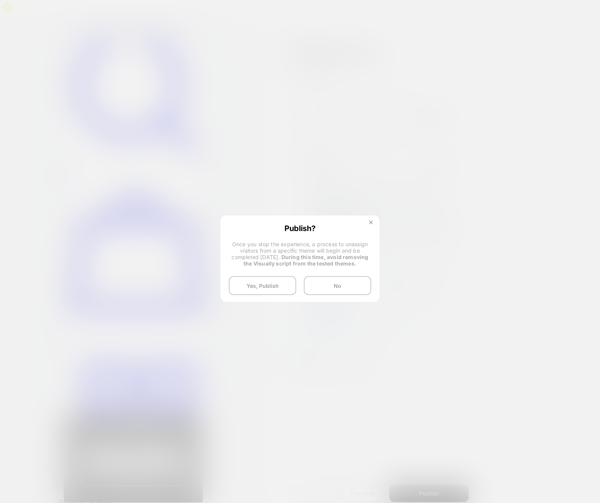
click at [370, 223] on img at bounding box center [371, 223] width 4 height 4
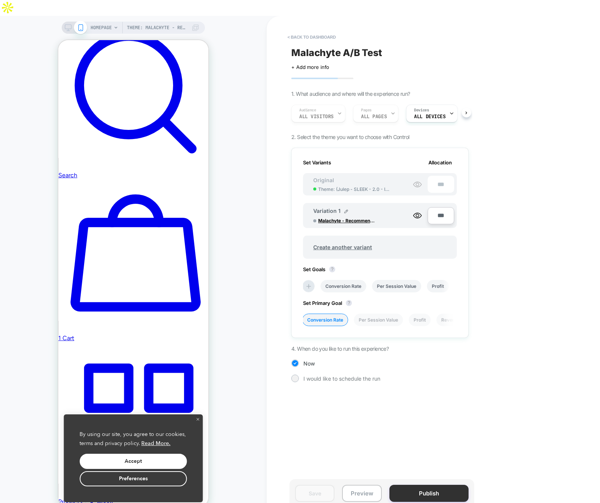
click at [405, 485] on button "Publish" at bounding box center [429, 493] width 79 height 17
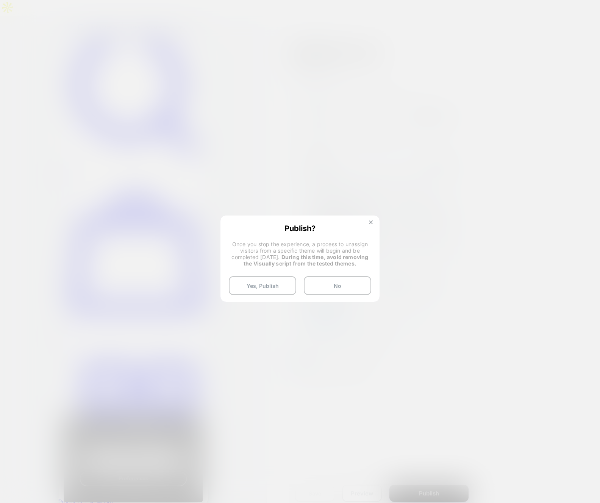
click at [372, 221] on img at bounding box center [371, 223] width 4 height 4
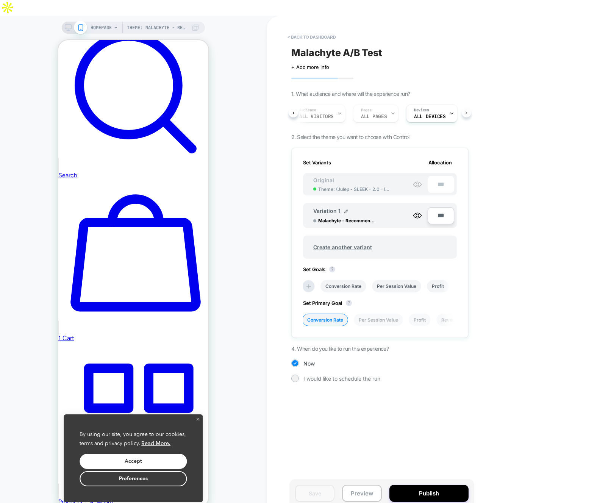
click at [465, 108] on button at bounding box center [466, 112] width 9 height 9
click at [423, 485] on button "Publish" at bounding box center [429, 493] width 79 height 17
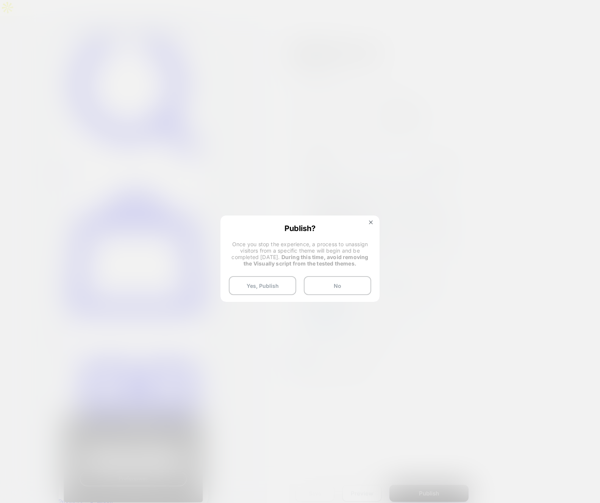
drag, startPoint x: 370, startPoint y: 265, endPoint x: 249, endPoint y: 244, distance: 123.1
click at [249, 244] on span "Once you stop the experience, a process to unassign visitors from a specific th…" at bounding box center [300, 254] width 143 height 26
click at [269, 286] on button "Yes, Publish" at bounding box center [262, 285] width 67 height 19
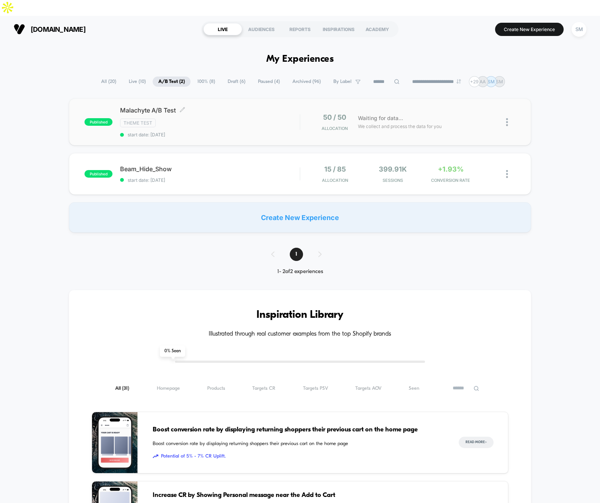
click at [194, 113] on div "Malachyte A/B Test Click to edit experience details Click to edit experience de…" at bounding box center [210, 122] width 180 height 31
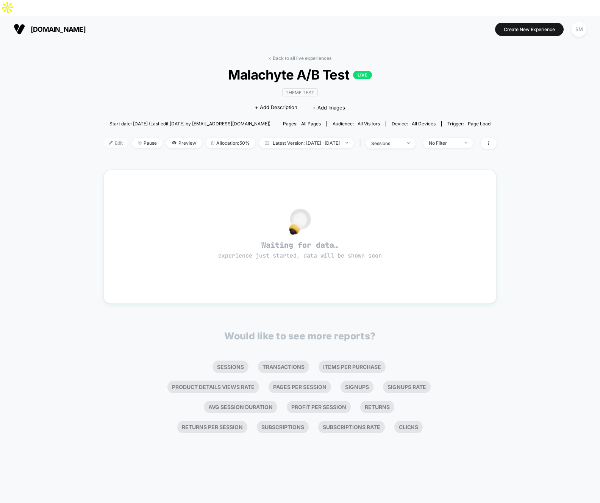
click at [106, 138] on span "Edit" at bounding box center [115, 143] width 25 height 10
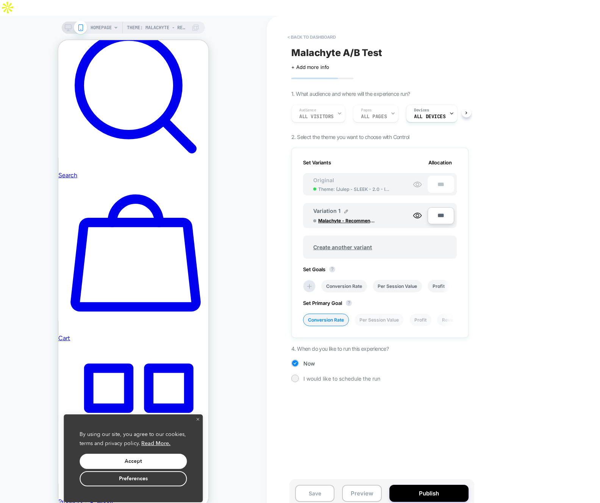
scroll to position [0, 1]
click at [364, 485] on button "Preview" at bounding box center [361, 493] width 39 height 17
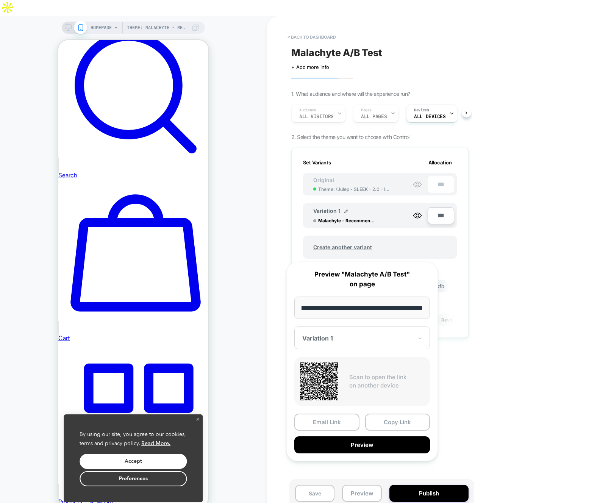
scroll to position [0, 0]
click at [360, 341] on div at bounding box center [357, 339] width 111 height 8
click at [328, 365] on div "Variation 1" at bounding box center [362, 365] width 128 height 14
click at [393, 425] on button "Copy Link" at bounding box center [397, 422] width 65 height 17
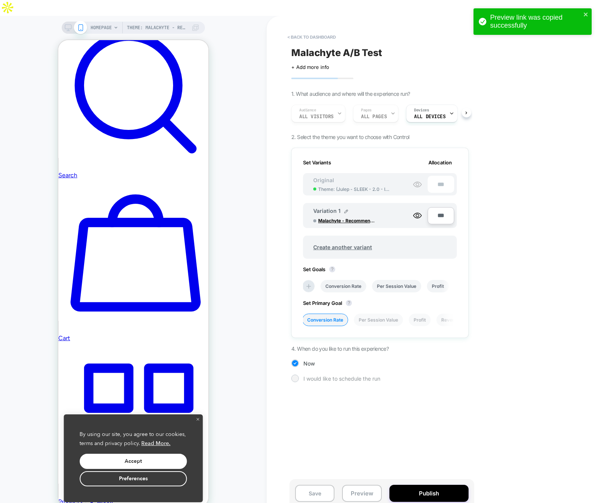
click at [300, 375] on div "I would like to schedule the run" at bounding box center [379, 379] width 177 height 8
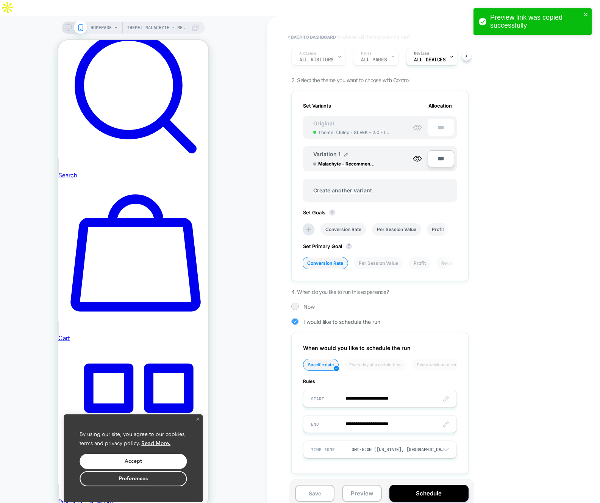
scroll to position [57, 0]
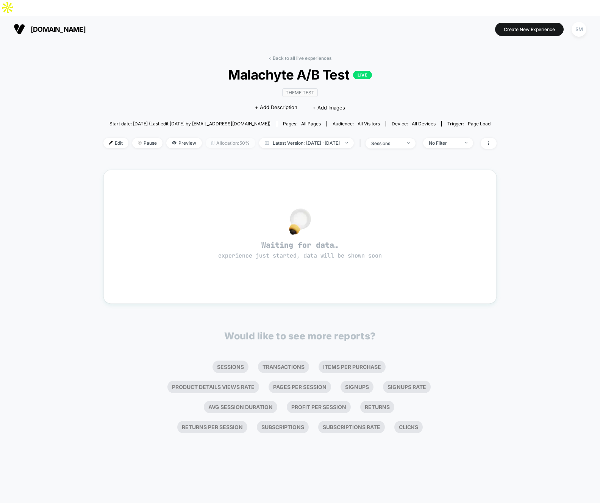
click at [228, 138] on span "Allocation: 50%" at bounding box center [231, 143] width 50 height 10
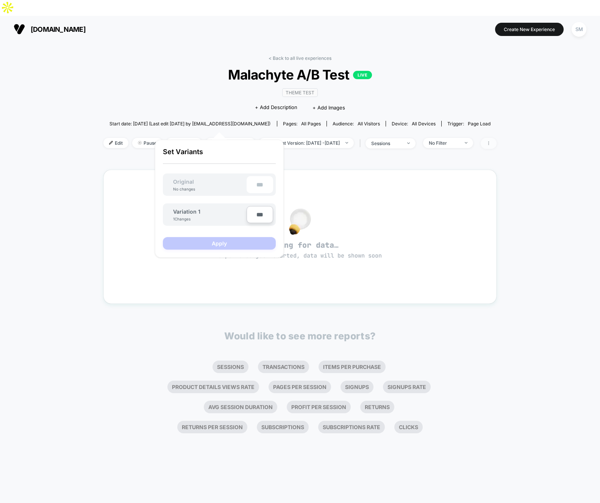
click at [497, 138] on span at bounding box center [489, 143] width 16 height 11
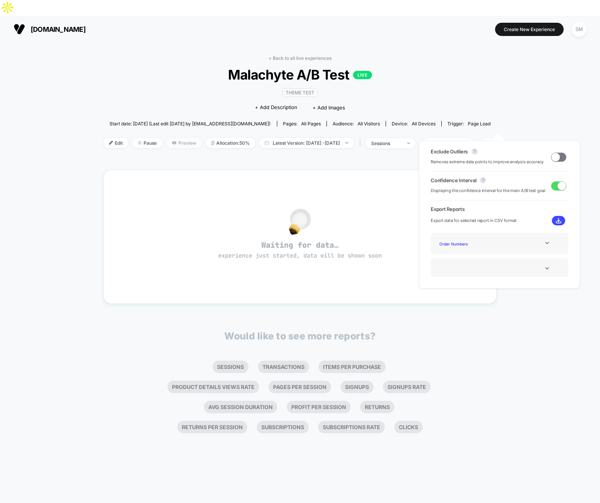
click at [172, 138] on span "Preview" at bounding box center [184, 143] width 36 height 10
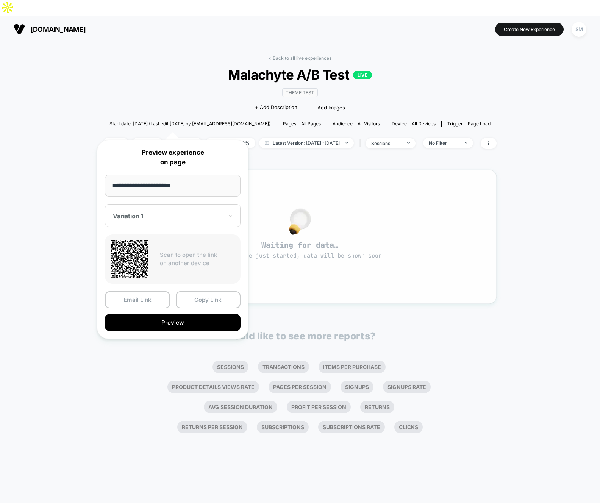
click at [392, 240] on span "Waiting for data… experience just started, data will be shown soon" at bounding box center [300, 250] width 366 height 20
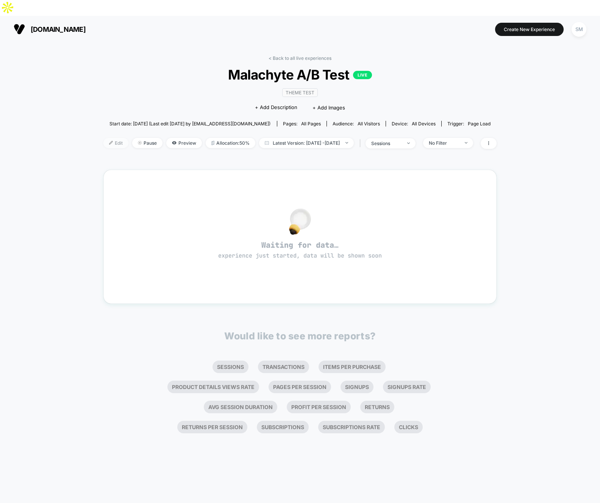
click at [108, 138] on span "Edit" at bounding box center [115, 143] width 25 height 10
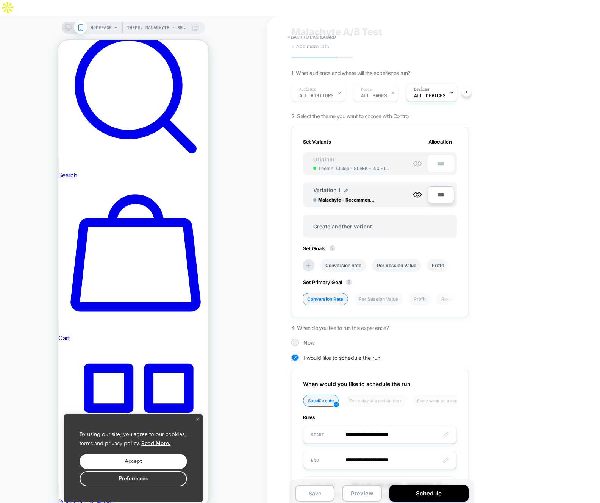
scroll to position [32, 0]
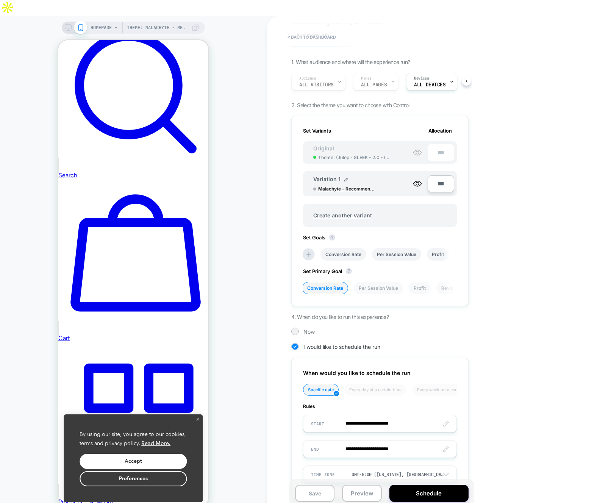
click at [343, 186] on span "Malachyte - Recommendation 09-24-25" at bounding box center [346, 189] width 57 height 6
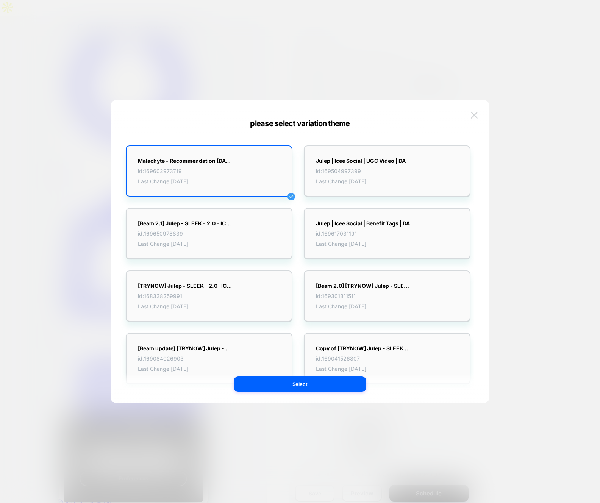
click at [472, 115] on img at bounding box center [474, 115] width 7 height 6
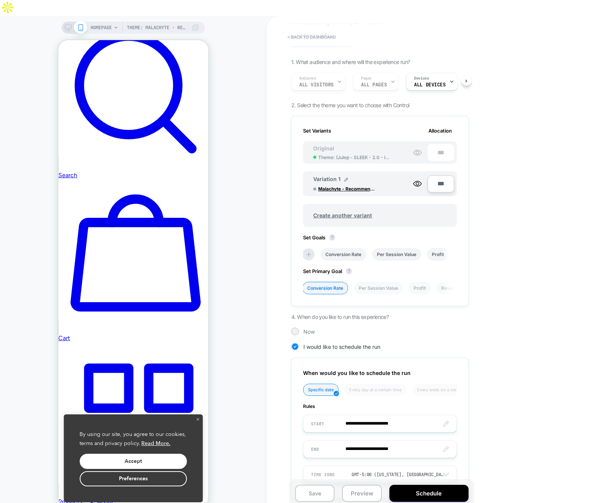
click at [368, 155] on span "Theme: ( Julep - SLEEK - 2.0 - ICEE Social 09-11-25 )" at bounding box center [354, 158] width 72 height 6
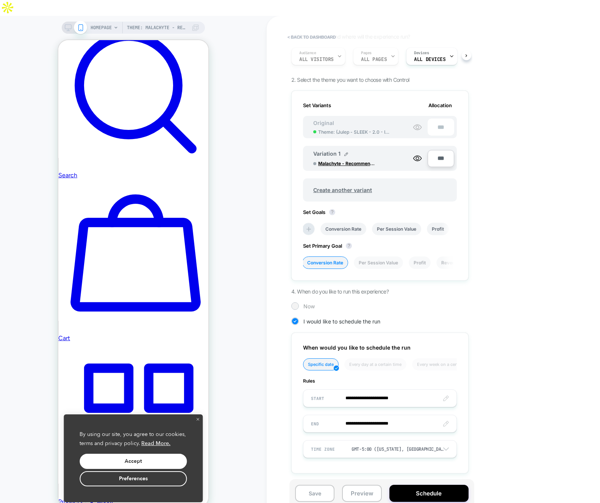
click at [302, 302] on div "Now" at bounding box center [379, 306] width 177 height 8
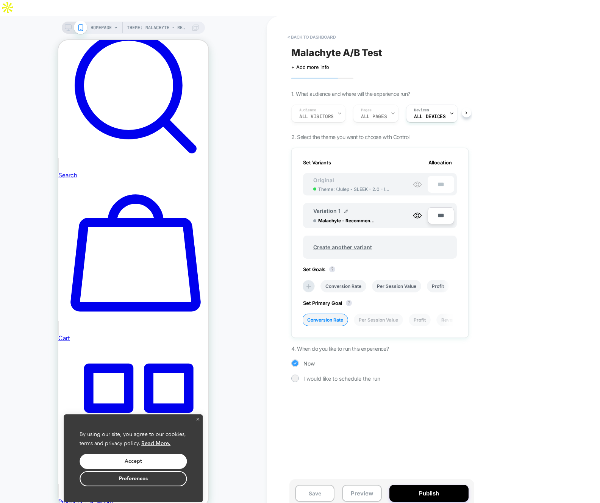
scroll to position [0, 0]
click at [333, 249] on div "Set Variants Allocation Original Theme: ( Julep - SLEEK - 2.0 - ICEE Social 09-…" at bounding box center [379, 243] width 177 height 190
click at [332, 266] on button "?" at bounding box center [332, 269] width 6 height 6
click at [333, 266] on button "?" at bounding box center [332, 269] width 6 height 6
click at [395, 280] on li "Per Session Value" at bounding box center [396, 286] width 49 height 13
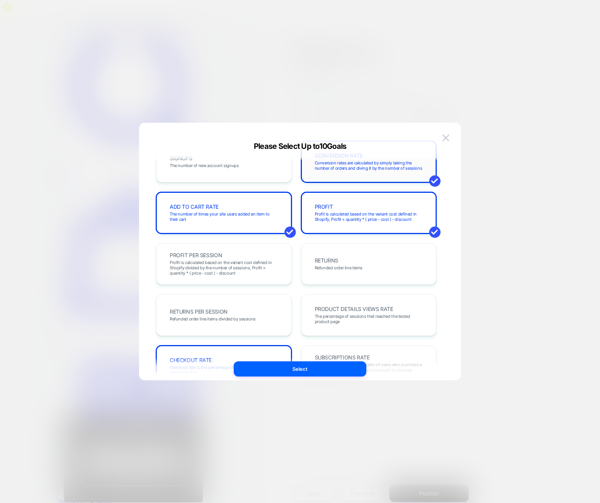
scroll to position [262, 0]
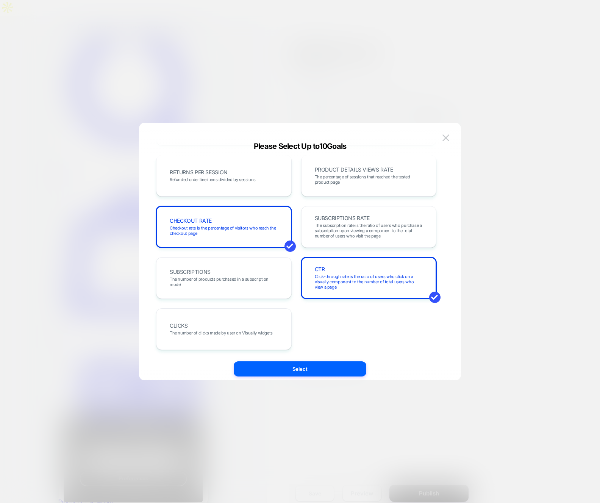
click at [508, 265] on div at bounding box center [300, 251] width 600 height 503
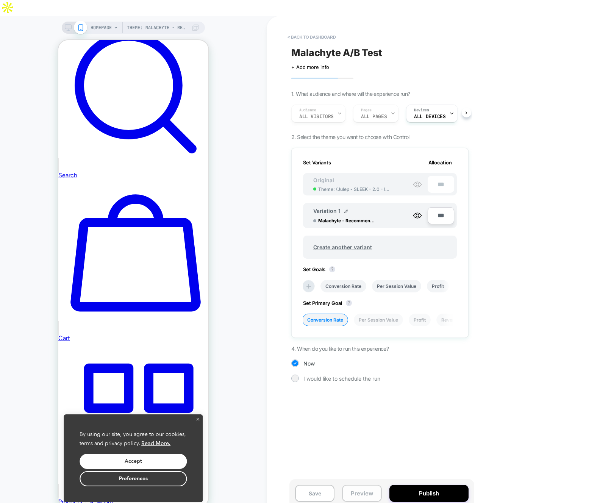
click at [361, 485] on button "Preview" at bounding box center [361, 493] width 39 height 17
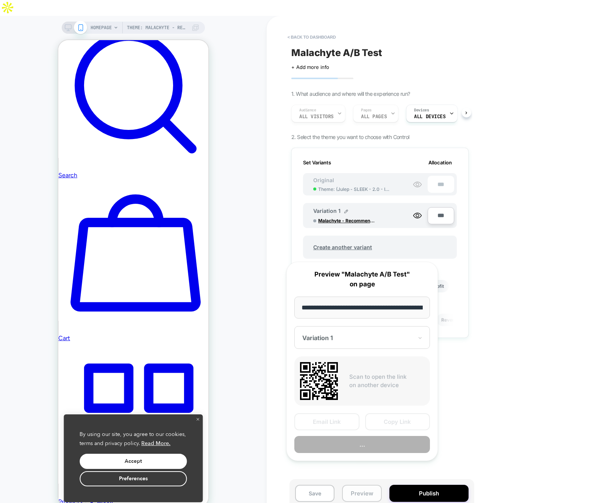
scroll to position [0, 55]
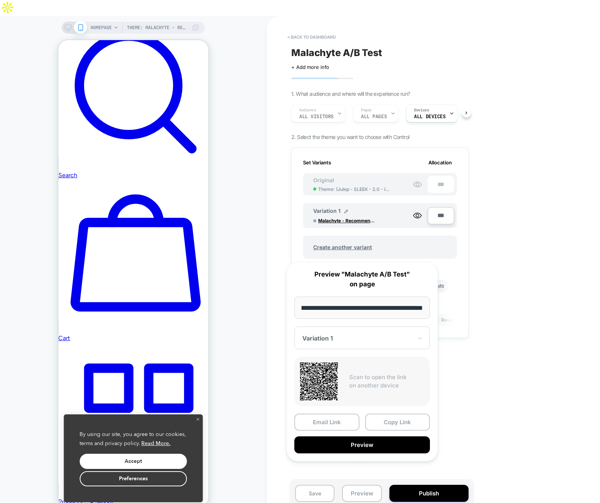
click at [345, 339] on div at bounding box center [357, 339] width 111 height 8
click at [334, 376] on div "CONTROL" at bounding box center [362, 378] width 128 height 14
click at [398, 302] on input "**********" at bounding box center [363, 308] width 136 height 22
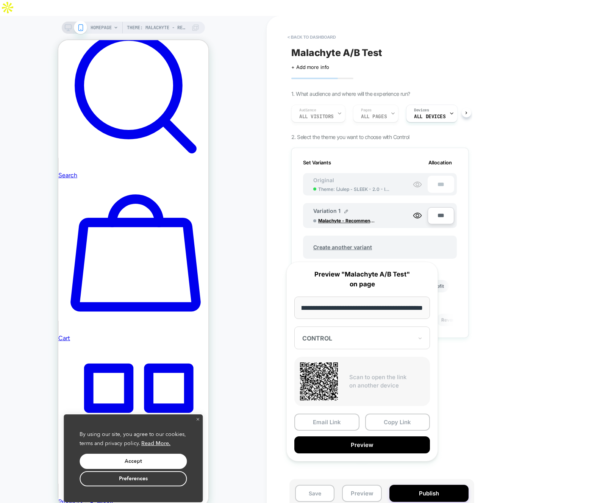
drag, startPoint x: 400, startPoint y: 306, endPoint x: 456, endPoint y: 312, distance: 57.1
click at [456, 312] on body "Theme: Malachyte - Recommendation 09-24-25 HOMEPAGE Theme: Malachyte - Recommen…" at bounding box center [300, 251] width 600 height 503
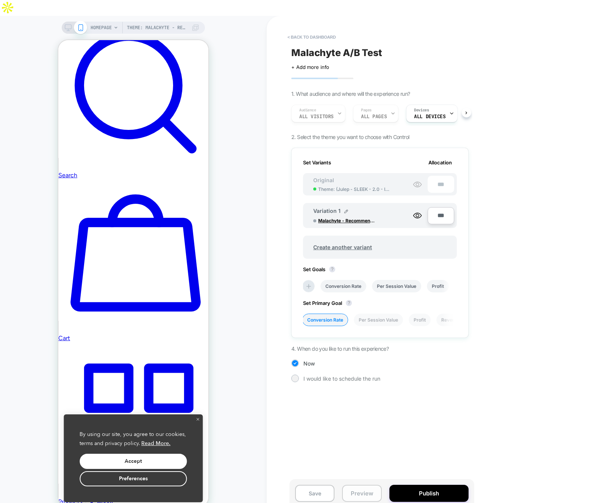
click at [361, 485] on button "Preview" at bounding box center [361, 493] width 39 height 17
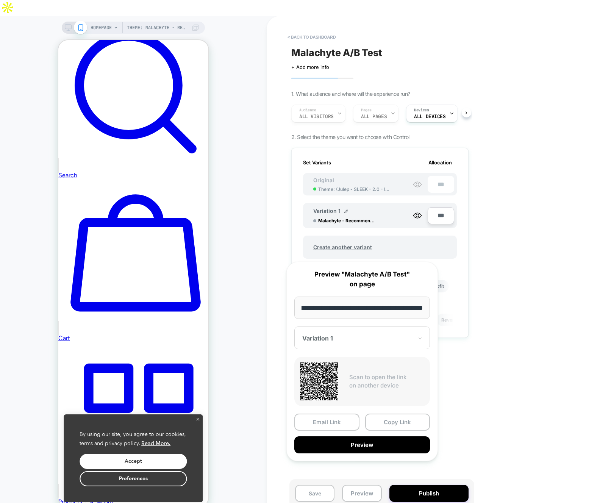
click at [351, 335] on div at bounding box center [357, 339] width 111 height 8
click at [327, 376] on div "CONTROL" at bounding box center [362, 378] width 128 height 14
click at [376, 309] on input "**********" at bounding box center [363, 308] width 136 height 22
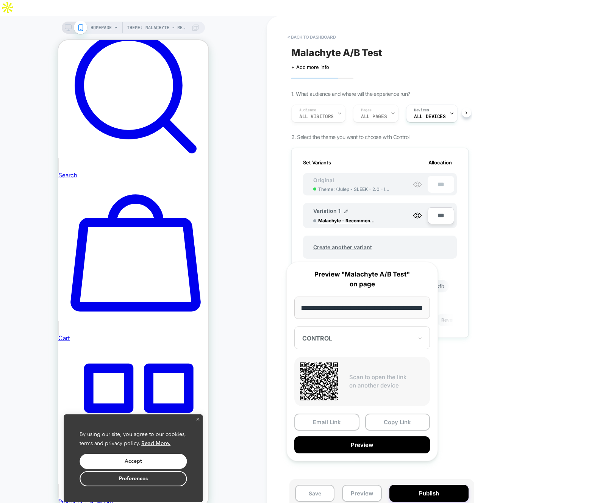
drag, startPoint x: 376, startPoint y: 309, endPoint x: 445, endPoint y: 310, distance: 69.4
click at [445, 310] on div "**********" at bounding box center [362, 361] width 167 height 215
click at [370, 332] on div "CONTROL" at bounding box center [363, 338] width 136 height 23
click at [325, 378] on div "CONTROL" at bounding box center [362, 378] width 128 height 14
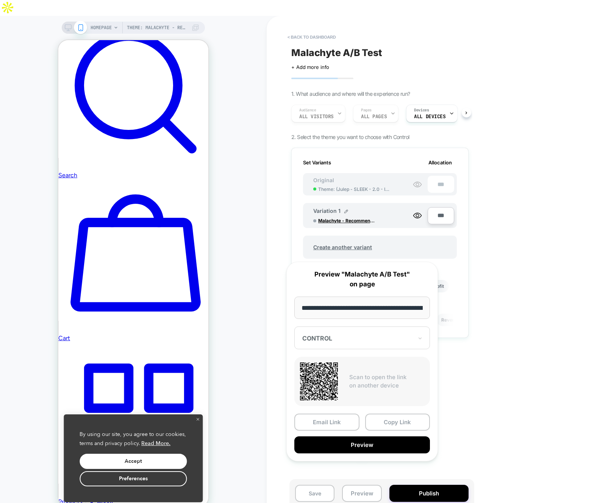
scroll to position [0, 55]
drag, startPoint x: 304, startPoint y: 308, endPoint x: 443, endPoint y: 315, distance: 138.9
click at [443, 315] on div "**********" at bounding box center [362, 361] width 167 height 215
click at [391, 332] on div "CONTROL" at bounding box center [363, 338] width 136 height 23
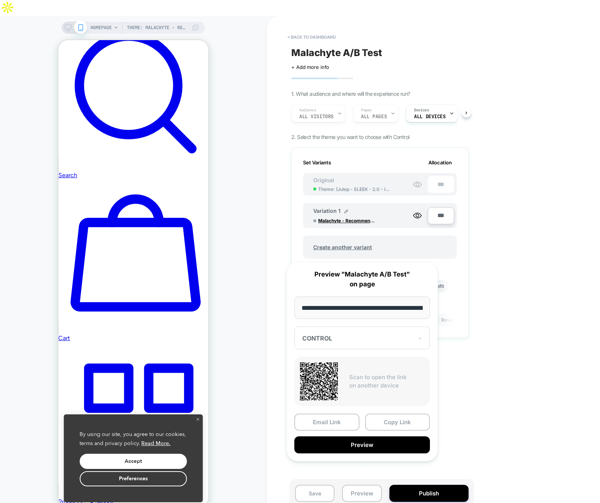
click at [340, 337] on div at bounding box center [357, 339] width 111 height 8
click at [331, 363] on div "Variation 1" at bounding box center [362, 365] width 128 height 14
click at [375, 306] on input "**********" at bounding box center [363, 308] width 136 height 22
drag, startPoint x: 375, startPoint y: 306, endPoint x: 433, endPoint y: 306, distance: 58.0
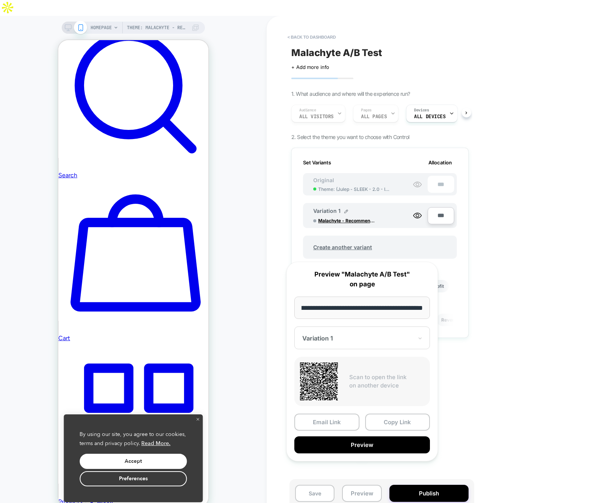
click at [433, 306] on div "**********" at bounding box center [363, 362] width 152 height 200
click at [495, 277] on div "< back to dashboard Malachyte A/B Test Click to edit experience details + Add m…" at bounding box center [434, 267] width 334 height 503
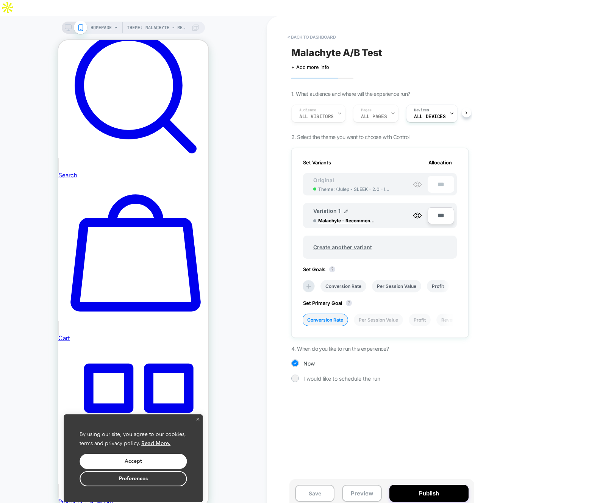
click at [372, 196] on div "Variation 1 Malachyte - Recommendation 09-24-25 ***" at bounding box center [380, 212] width 154 height 33
click at [420, 180] on icon at bounding box center [417, 184] width 9 height 9
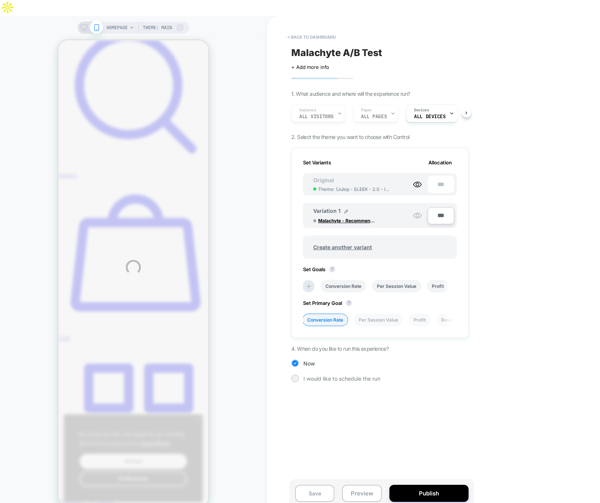
click at [344, 195] on div "HOMEPAGE Theme: MAIN < back to dashboard Malachyte A/B Test Click to edit exper…" at bounding box center [300, 267] width 600 height 503
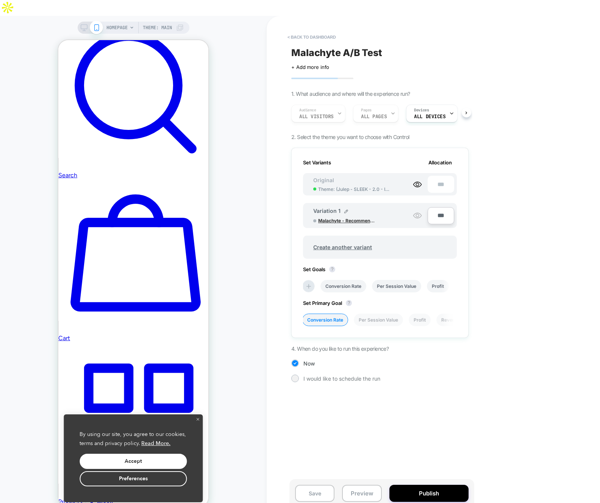
click at [335, 218] on span "Malachyte - Recommendation 09-24-25" at bounding box center [346, 221] width 57 height 6
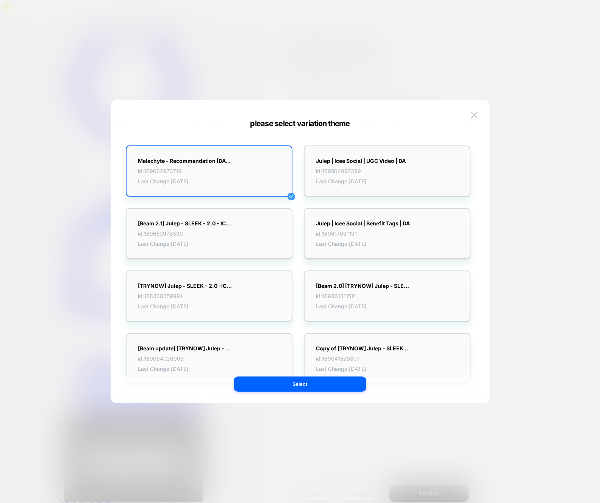
click at [541, 209] on div at bounding box center [300, 251] width 600 height 503
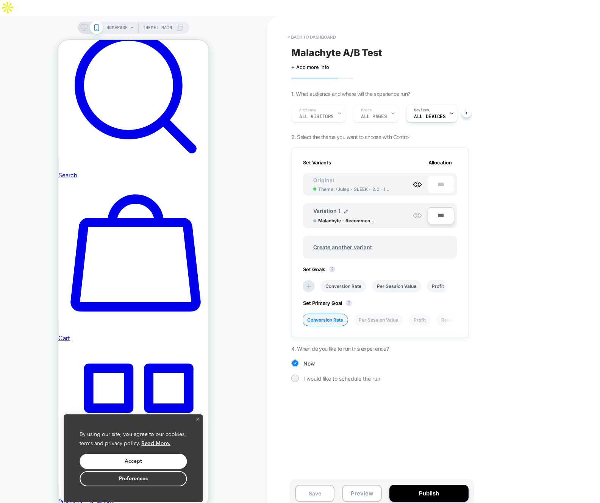
click at [354, 218] on span "Malachyte - Recommendation 09-24-25" at bounding box center [346, 221] width 57 height 6
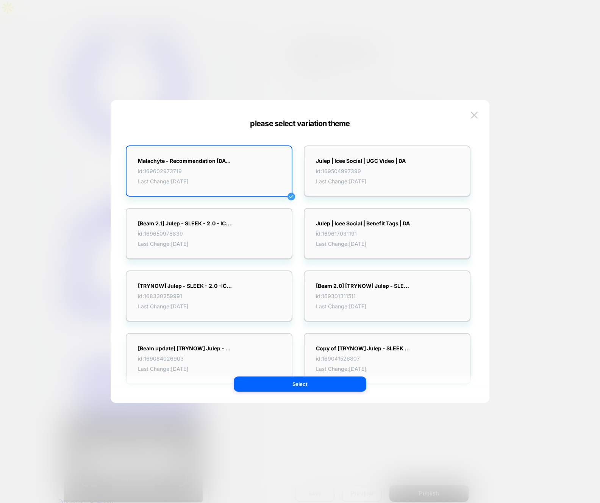
click at [548, 210] on div at bounding box center [300, 251] width 600 height 503
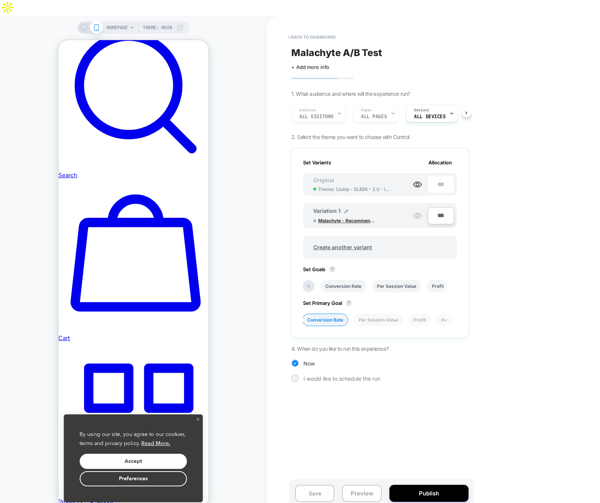
click at [352, 218] on span "Malachyte - Recommendation 09-24-25" at bounding box center [346, 221] width 57 height 6
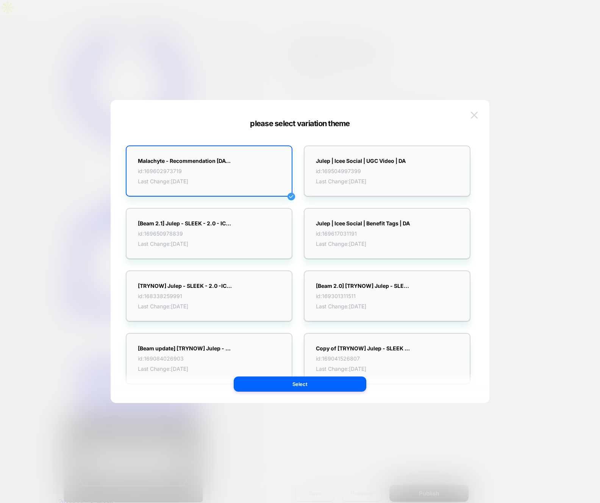
click at [479, 111] on button at bounding box center [474, 115] width 11 height 11
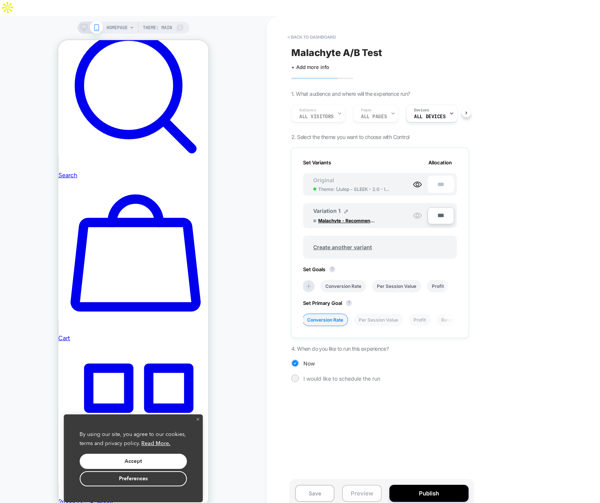
click at [370, 485] on button "Preview" at bounding box center [361, 493] width 39 height 17
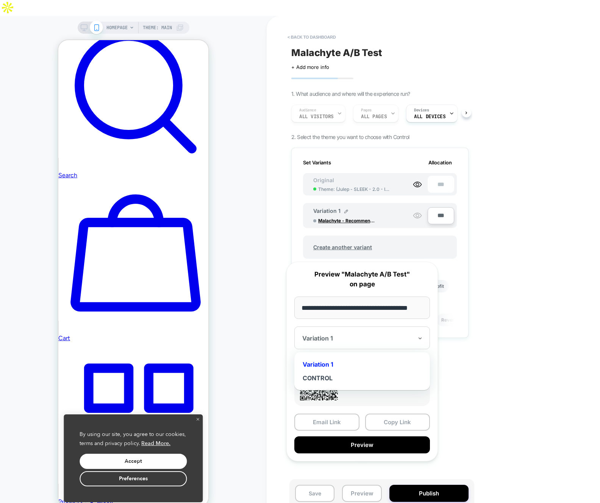
click at [382, 336] on div at bounding box center [357, 339] width 111 height 8
click at [328, 380] on div "CONTROL" at bounding box center [362, 378] width 128 height 14
click at [393, 416] on button "Copy Link" at bounding box center [397, 422] width 65 height 17
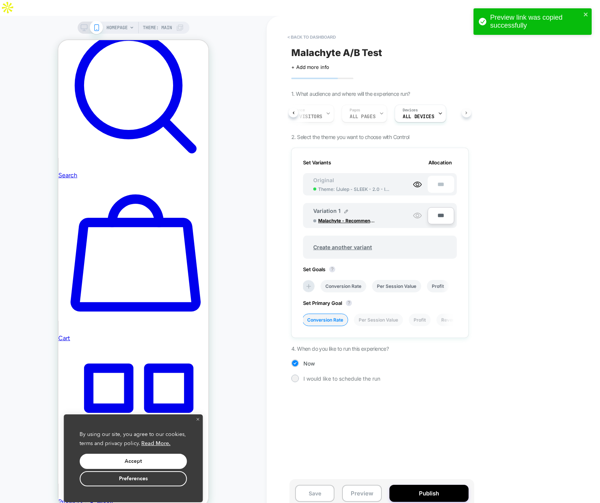
scroll to position [0, 17]
click at [467, 101] on div "Audience All Visitors Pages ALL PAGES Devices ALL DEVICES" at bounding box center [379, 113] width 177 height 25
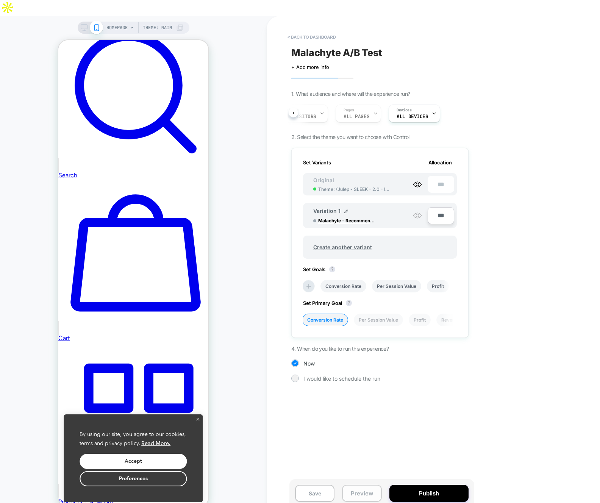
click at [357, 485] on button "Preview" at bounding box center [361, 493] width 39 height 17
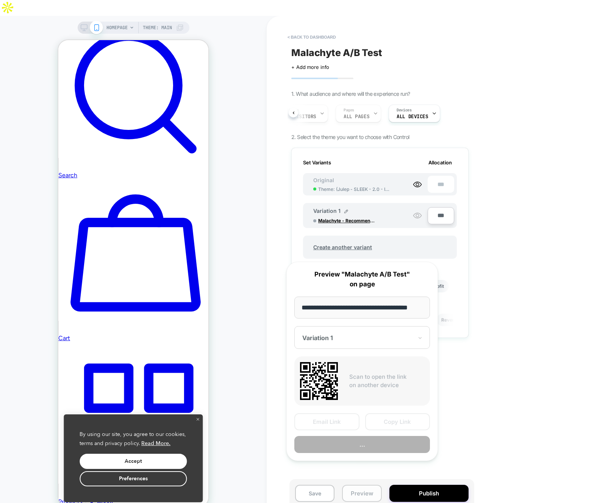
scroll to position [0, 10]
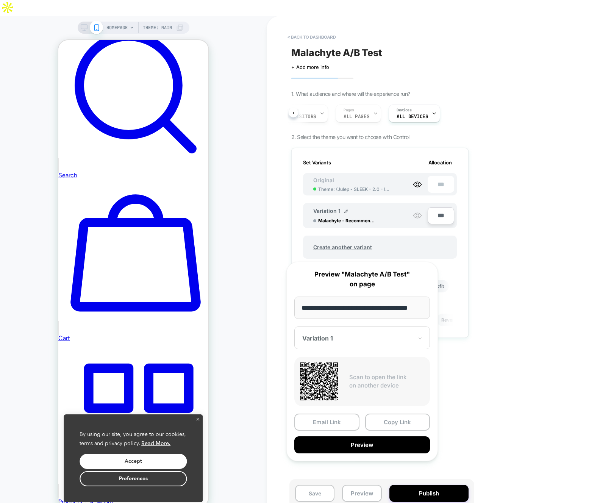
click at [376, 312] on input "**********" at bounding box center [363, 308] width 136 height 22
drag, startPoint x: 376, startPoint y: 312, endPoint x: 429, endPoint y: 313, distance: 53.1
click at [433, 313] on div "**********" at bounding box center [363, 362] width 152 height 200
click at [346, 341] on div at bounding box center [357, 339] width 111 height 8
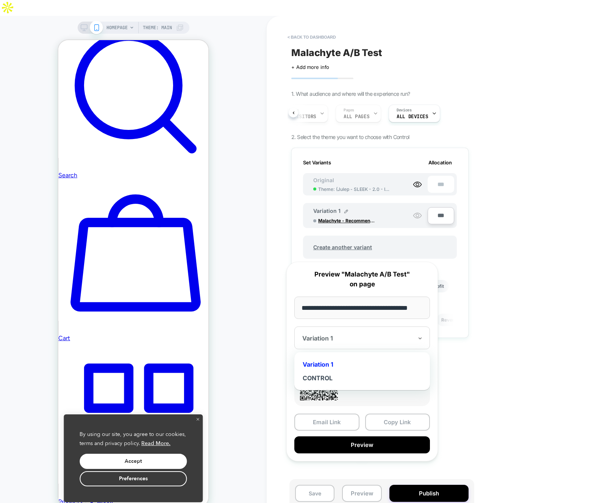
click at [335, 361] on div "Variation 1" at bounding box center [362, 365] width 128 height 14
drag, startPoint x: 400, startPoint y: 306, endPoint x: 445, endPoint y: 312, distance: 45.2
click at [445, 313] on div "**********" at bounding box center [362, 361] width 167 height 215
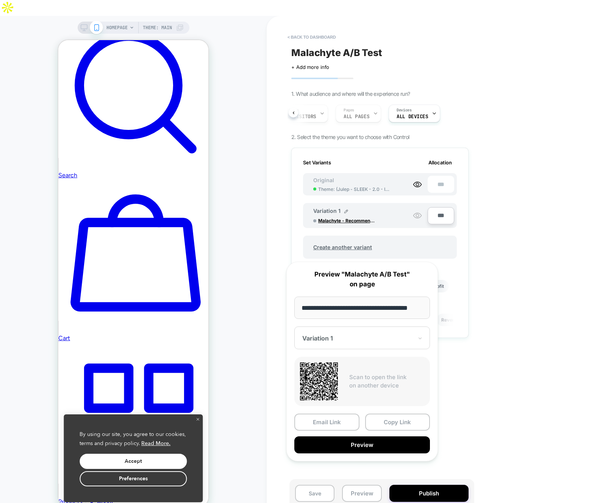
click at [352, 336] on div at bounding box center [357, 339] width 111 height 8
click at [329, 378] on div "CONTROL" at bounding box center [362, 378] width 128 height 14
drag, startPoint x: 331, startPoint y: 303, endPoint x: 435, endPoint y: 306, distance: 104.7
click at [437, 308] on div "**********" at bounding box center [363, 362] width 152 height 200
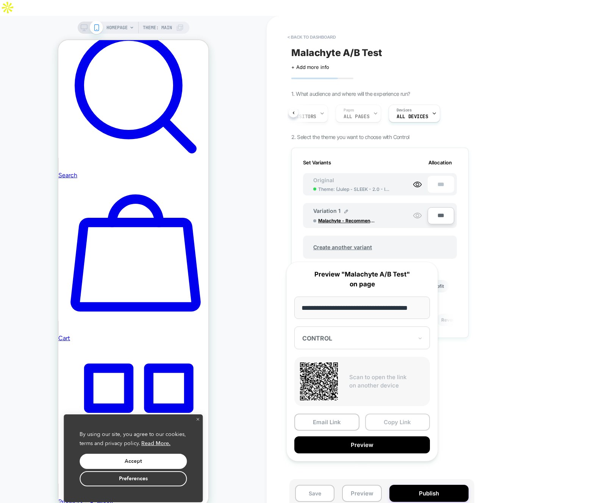
scroll to position [0, 0]
click at [390, 431] on button "Copy Link" at bounding box center [397, 422] width 65 height 17
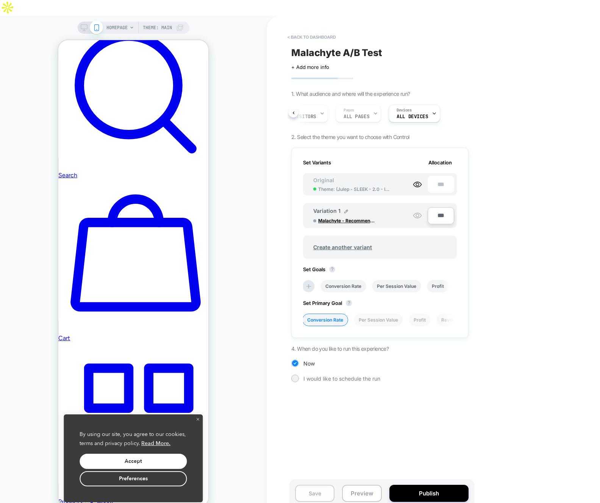
click at [320, 485] on button "Save" at bounding box center [314, 493] width 39 height 17
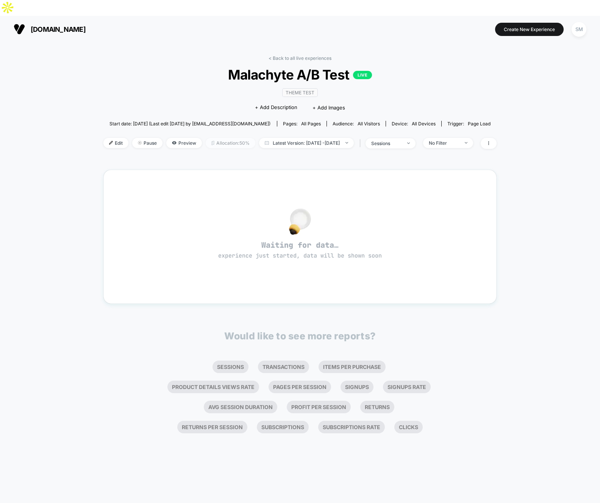
click at [210, 138] on span "Allocation: 50%" at bounding box center [231, 143] width 50 height 10
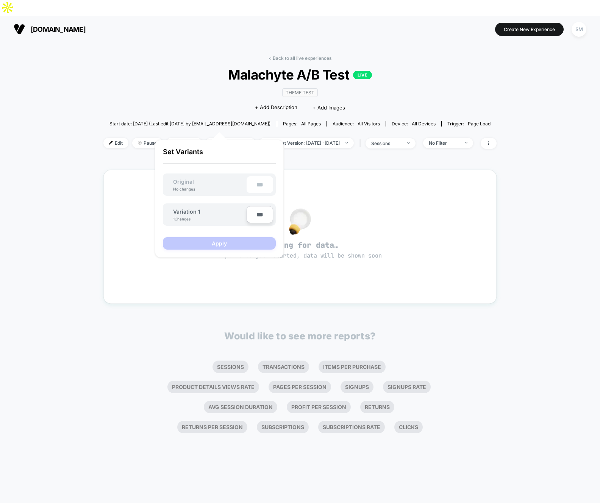
click at [190, 213] on span "Variation 1" at bounding box center [186, 211] width 27 height 6
click at [113, 138] on span "Edit" at bounding box center [115, 143] width 25 height 10
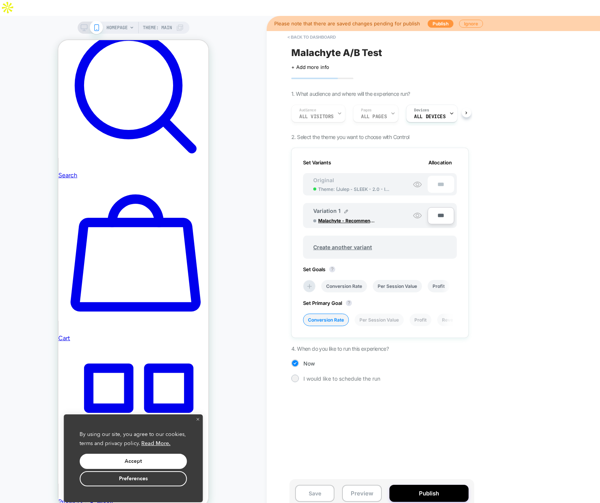
scroll to position [0, 1]
click at [353, 218] on span "Malachyte - Recommendation 09-24-25" at bounding box center [346, 221] width 57 height 6
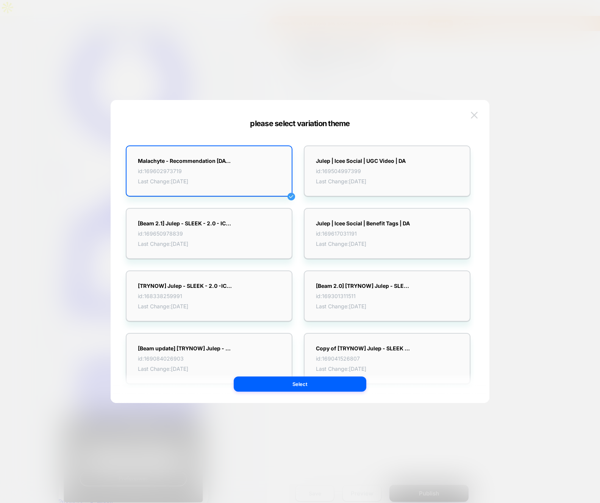
click at [472, 118] on img at bounding box center [474, 115] width 7 height 6
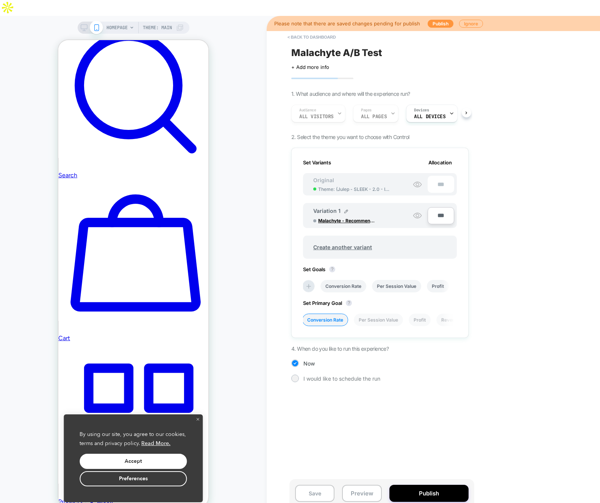
scroll to position [540, 0]
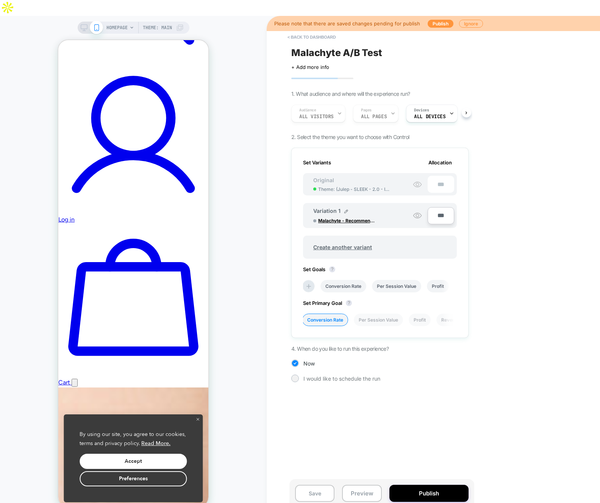
click at [414, 180] on icon at bounding box center [417, 184] width 9 height 9
click at [418, 180] on icon at bounding box center [417, 184] width 9 height 9
click at [467, 20] on button "Ignore" at bounding box center [471, 24] width 24 height 8
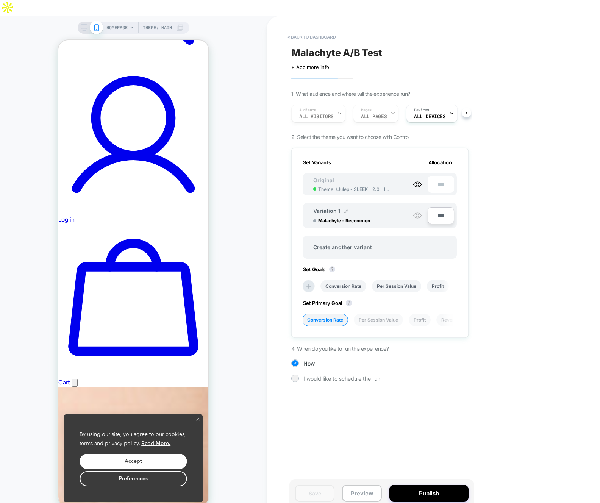
click at [345, 210] on img at bounding box center [347, 212] width 4 height 4
drag, startPoint x: 353, startPoint y: 197, endPoint x: 306, endPoint y: 182, distance: 49.7
click at [306, 196] on div "**********" at bounding box center [380, 211] width 154 height 31
type input "**********"
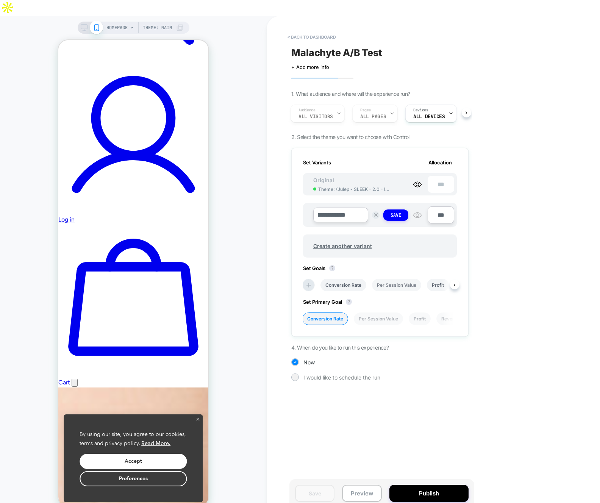
click at [418, 279] on li "Per Session Value" at bounding box center [396, 285] width 49 height 13
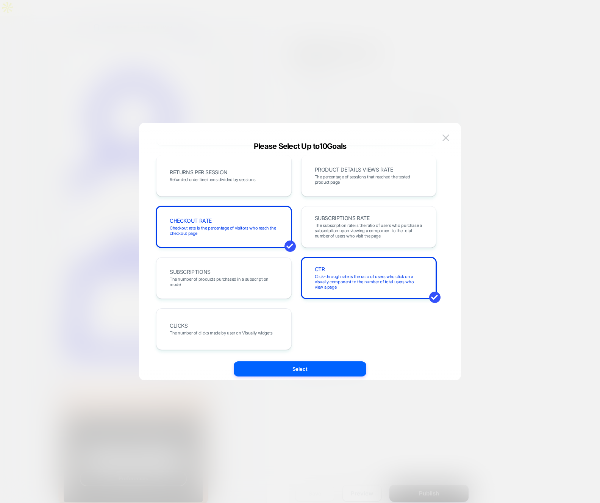
scroll to position [0, 0]
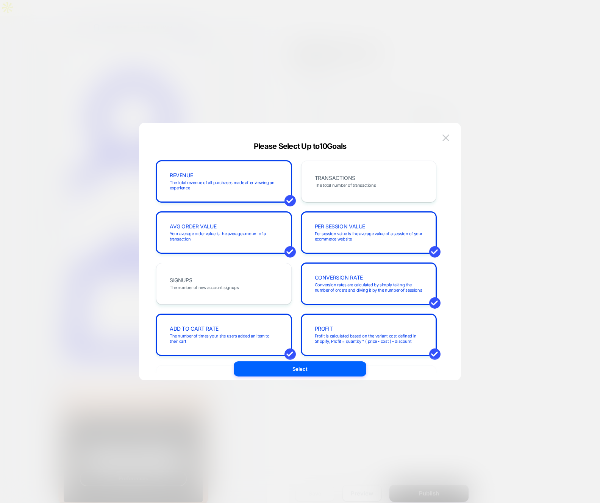
click at [515, 243] on div at bounding box center [300, 251] width 600 height 503
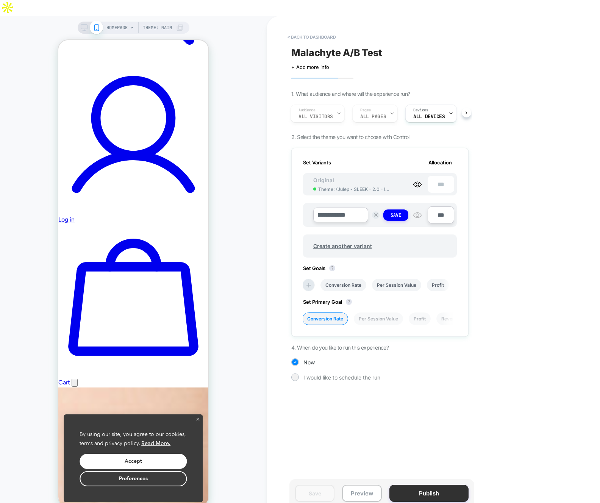
click at [425, 485] on button "Publish" at bounding box center [429, 493] width 79 height 17
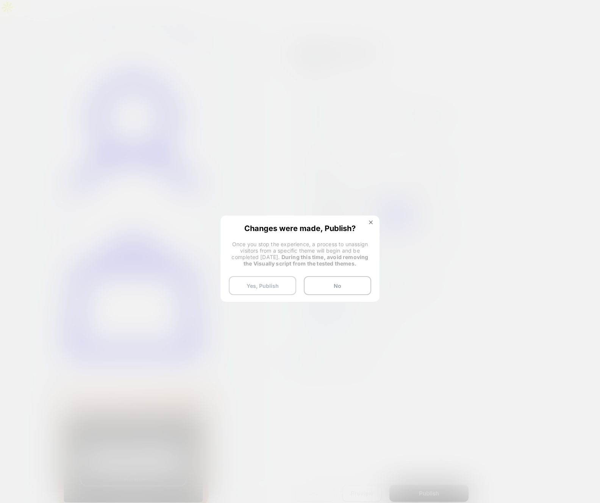
click at [274, 288] on button "Yes, Publish" at bounding box center [262, 285] width 67 height 19
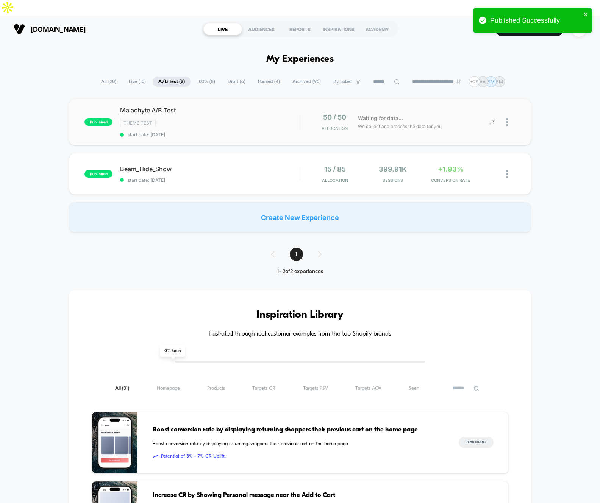
click at [503, 113] on div at bounding box center [504, 122] width 23 height 18
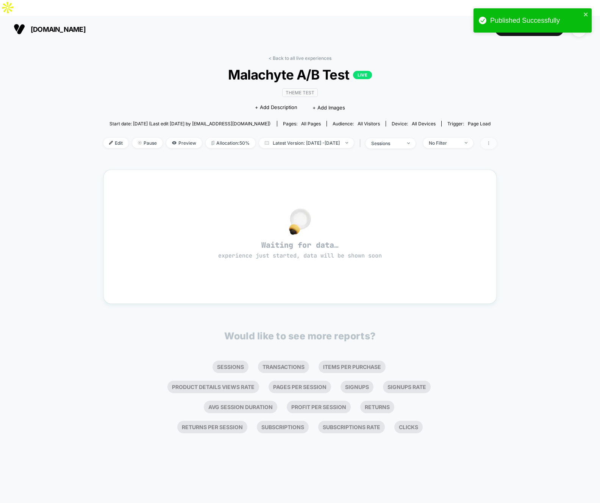
click at [497, 138] on span at bounding box center [489, 143] width 16 height 11
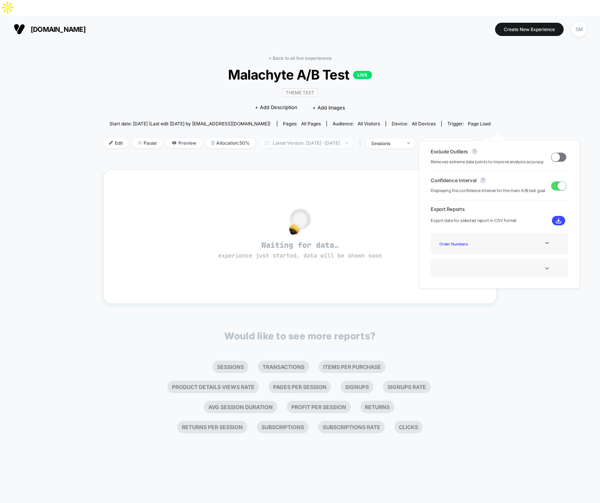
click at [338, 138] on span "Latest Version: Oct 8, 2025 - Oct 8, 2025" at bounding box center [306, 143] width 95 height 10
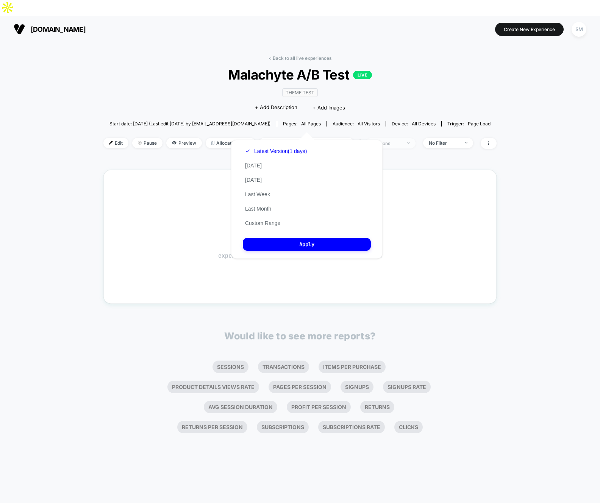
click at [402, 141] on div "sessions" at bounding box center [386, 144] width 30 height 6
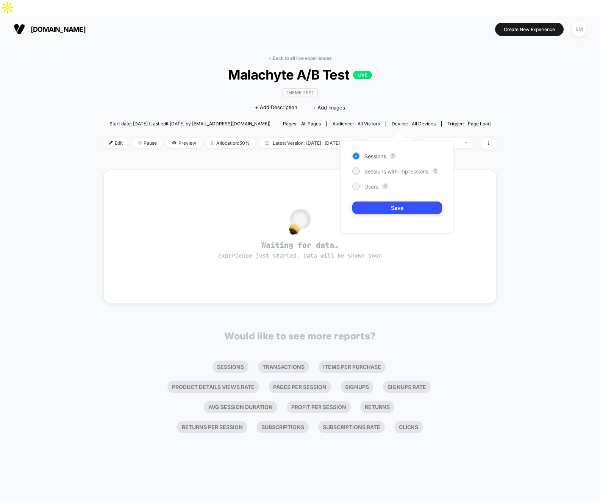
click at [358, 187] on div at bounding box center [356, 186] width 6 height 6
click at [376, 207] on button "Save" at bounding box center [398, 208] width 90 height 13
click at [497, 138] on span at bounding box center [489, 143] width 16 height 11
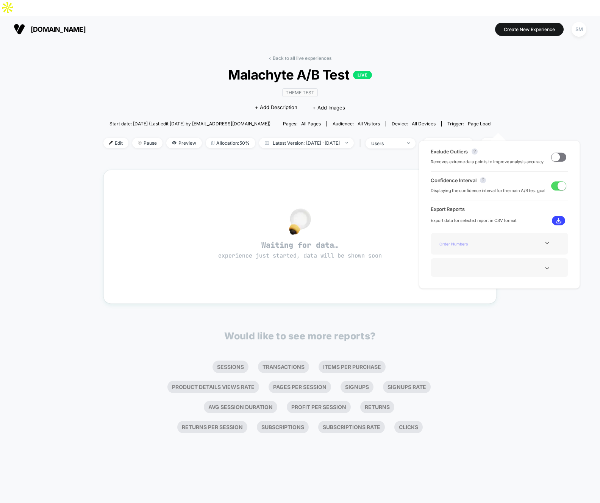
click at [484, 243] on div "Order Numbers" at bounding box center [467, 244] width 61 height 10
click at [106, 138] on span "Edit" at bounding box center [115, 143] width 25 height 10
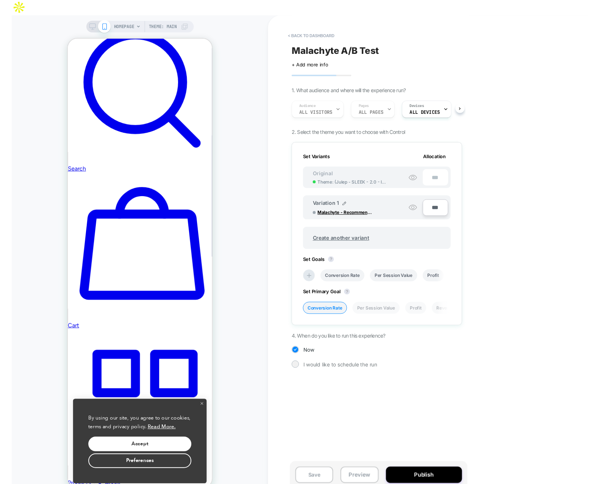
scroll to position [0, 1]
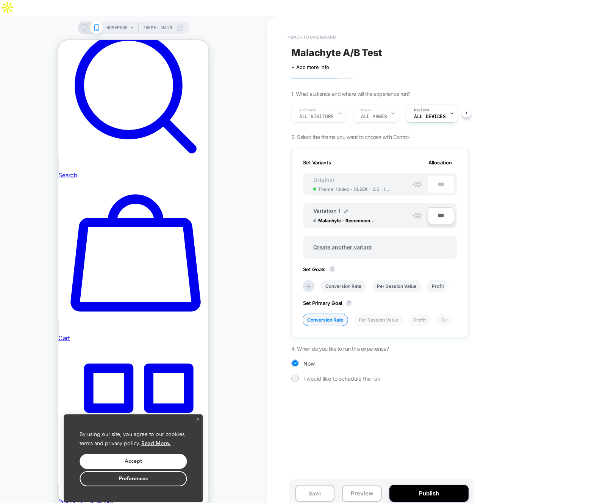
click at [315, 31] on button "< back to dashboard" at bounding box center [312, 37] width 56 height 12
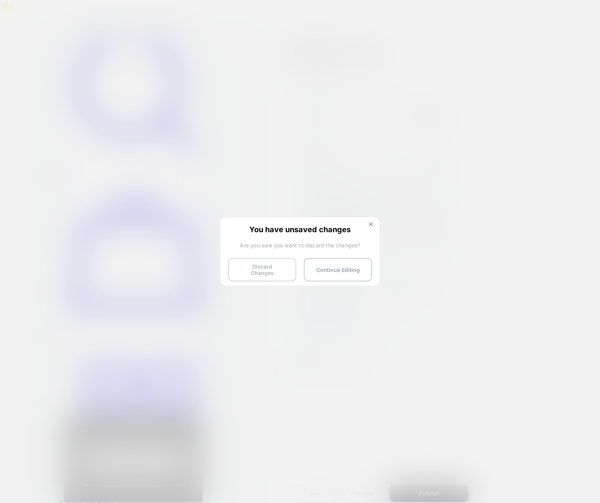
click at [282, 268] on button "Discard Changes" at bounding box center [262, 270] width 68 height 24
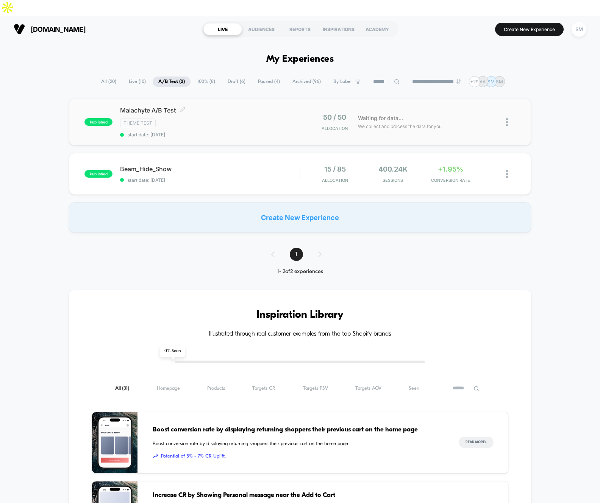
click at [294, 119] on div "Theme Test" at bounding box center [210, 123] width 180 height 9
